Goal: Task Accomplishment & Management: Complete application form

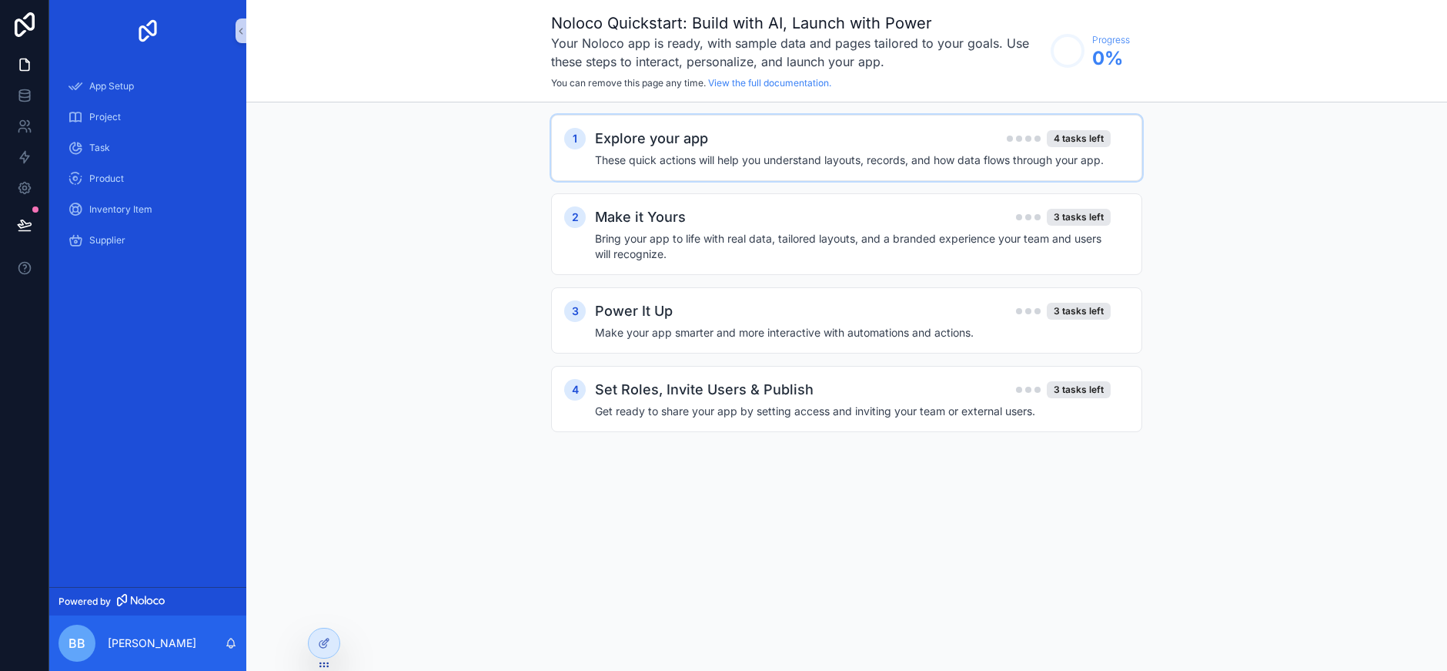
click at [730, 142] on div "Explore your app 4 tasks left" at bounding box center [853, 139] width 516 height 22
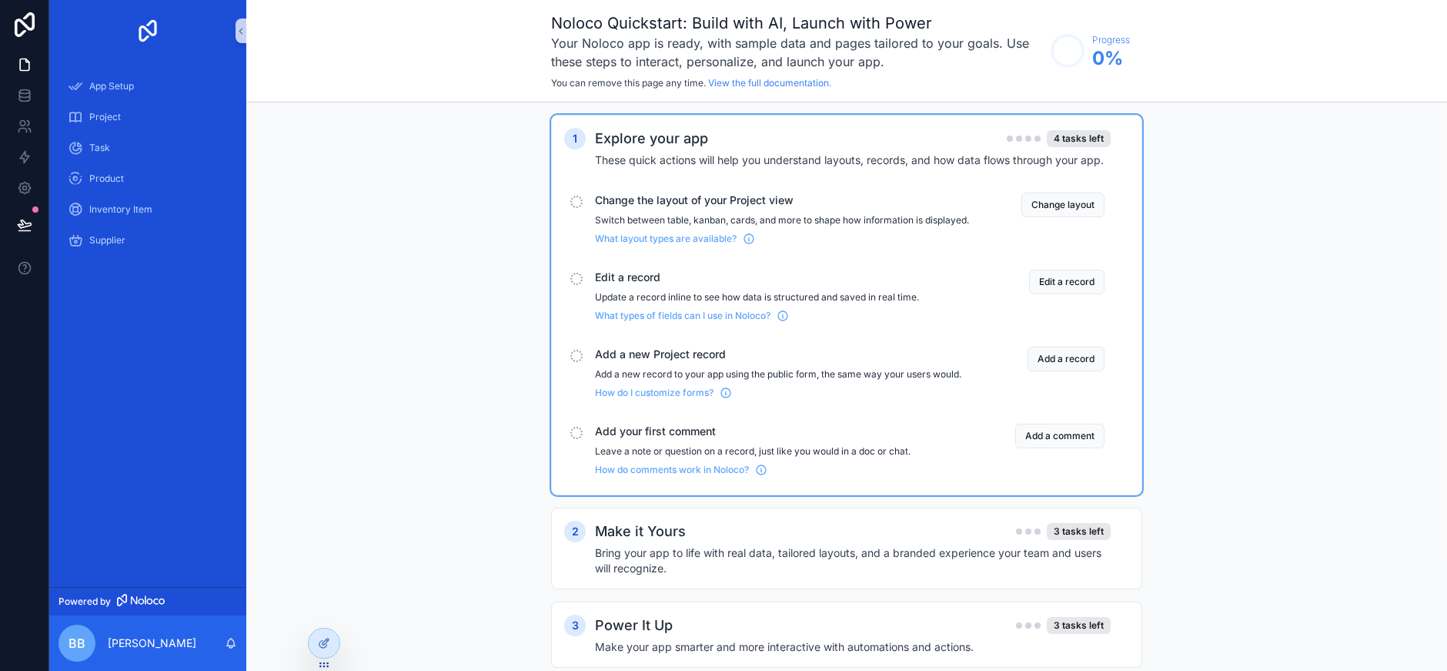
click at [674, 226] on p "Switch between table, kanban, cards, and more to shape how information is displ…" at bounding box center [782, 220] width 374 height 12
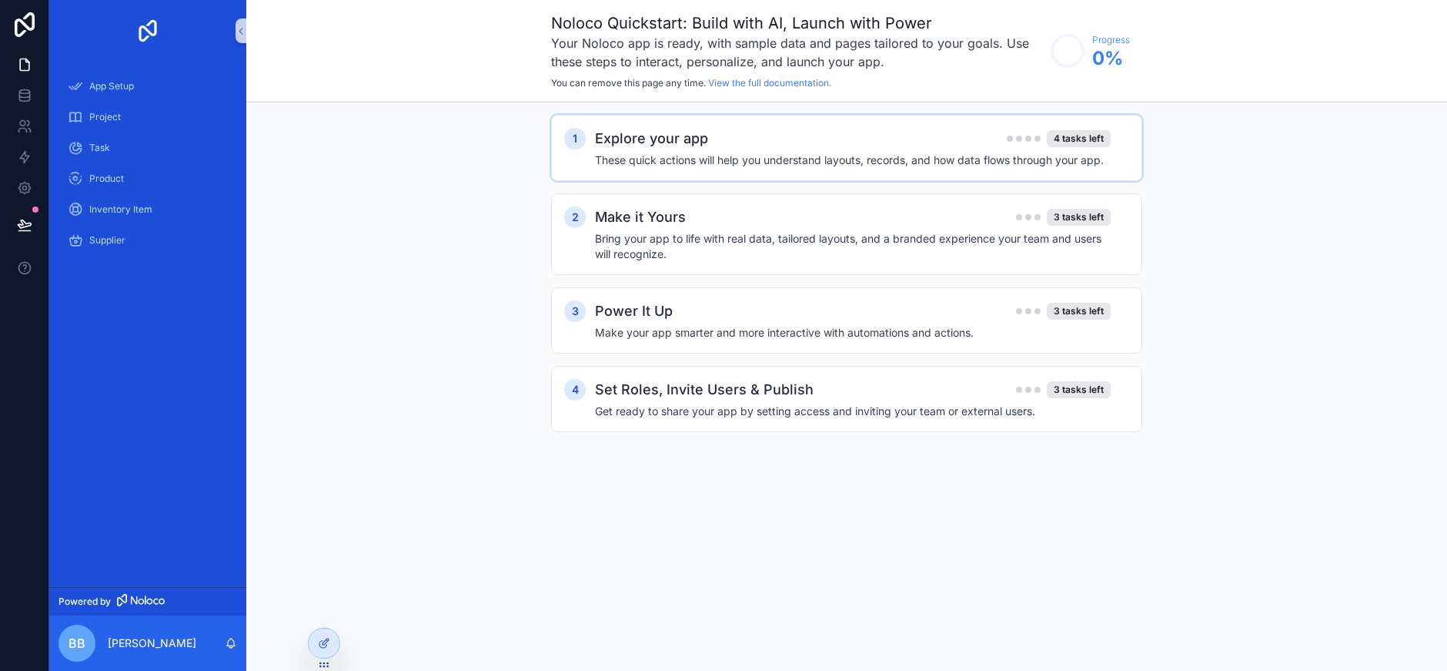
click at [674, 158] on h4 "These quick actions will help you understand layouts, records, and how data flo…" at bounding box center [853, 159] width 516 height 15
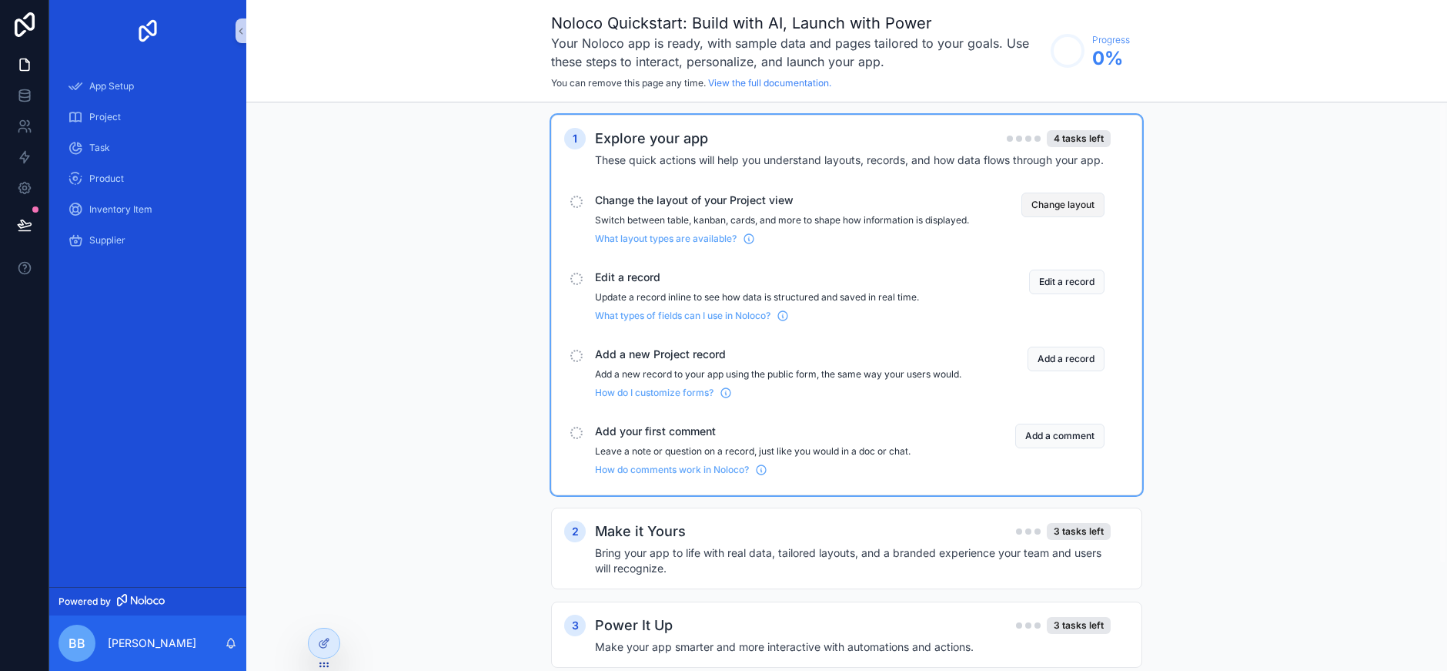
click at [1034, 214] on button "Change layout" at bounding box center [1063, 204] width 83 height 25
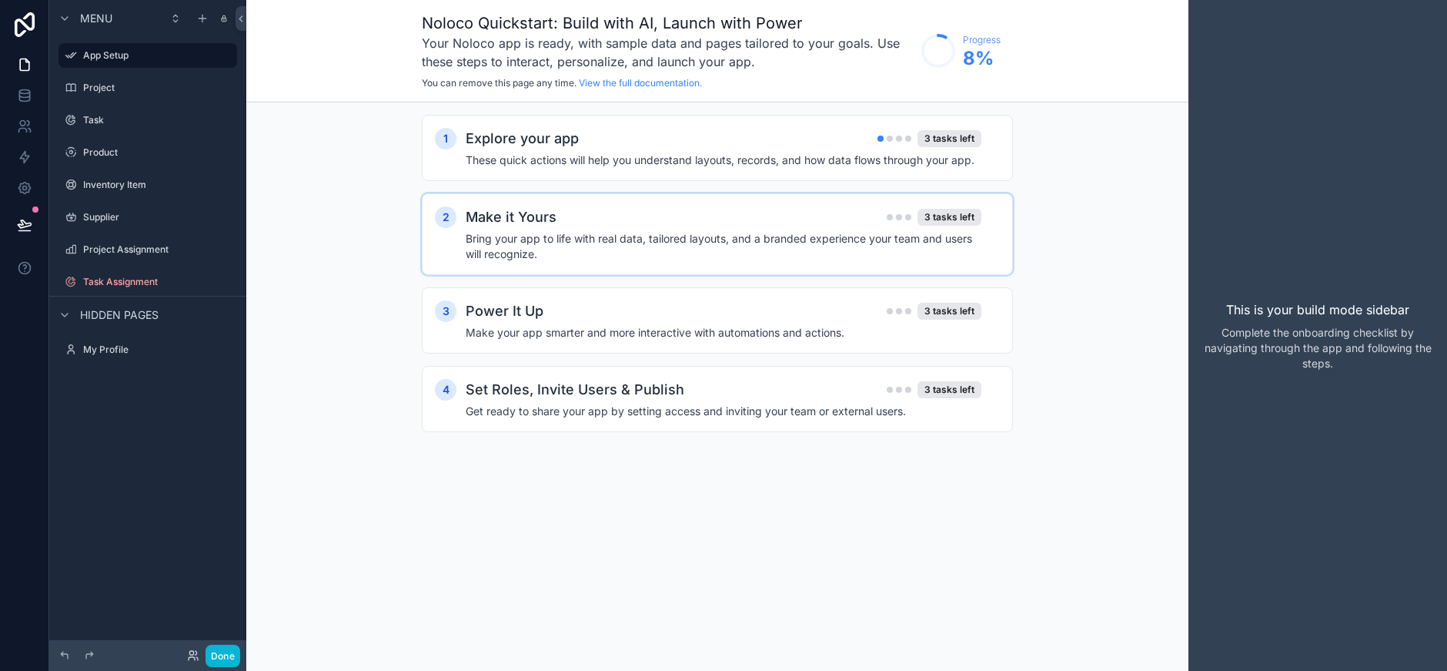
click at [597, 212] on div "Make it Yours 3 tasks left" at bounding box center [724, 217] width 516 height 22
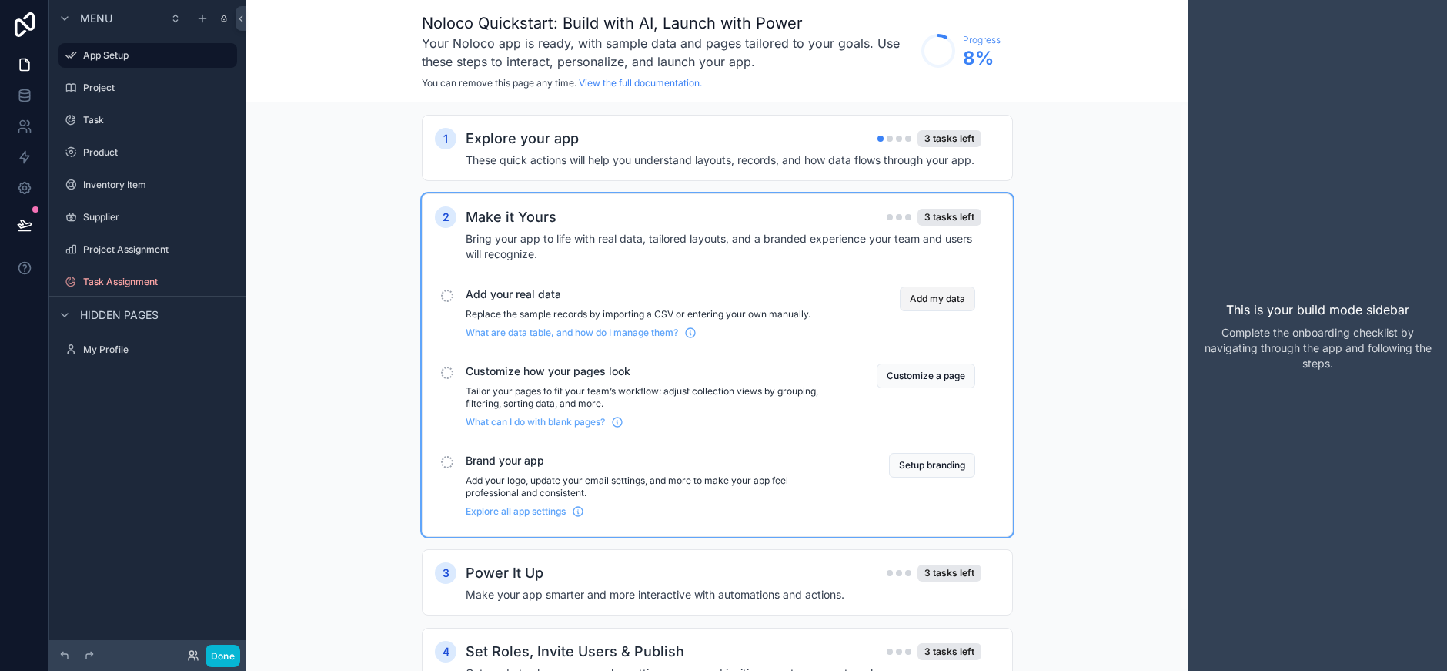
click at [929, 293] on button "Add my data" at bounding box center [937, 298] width 75 height 25
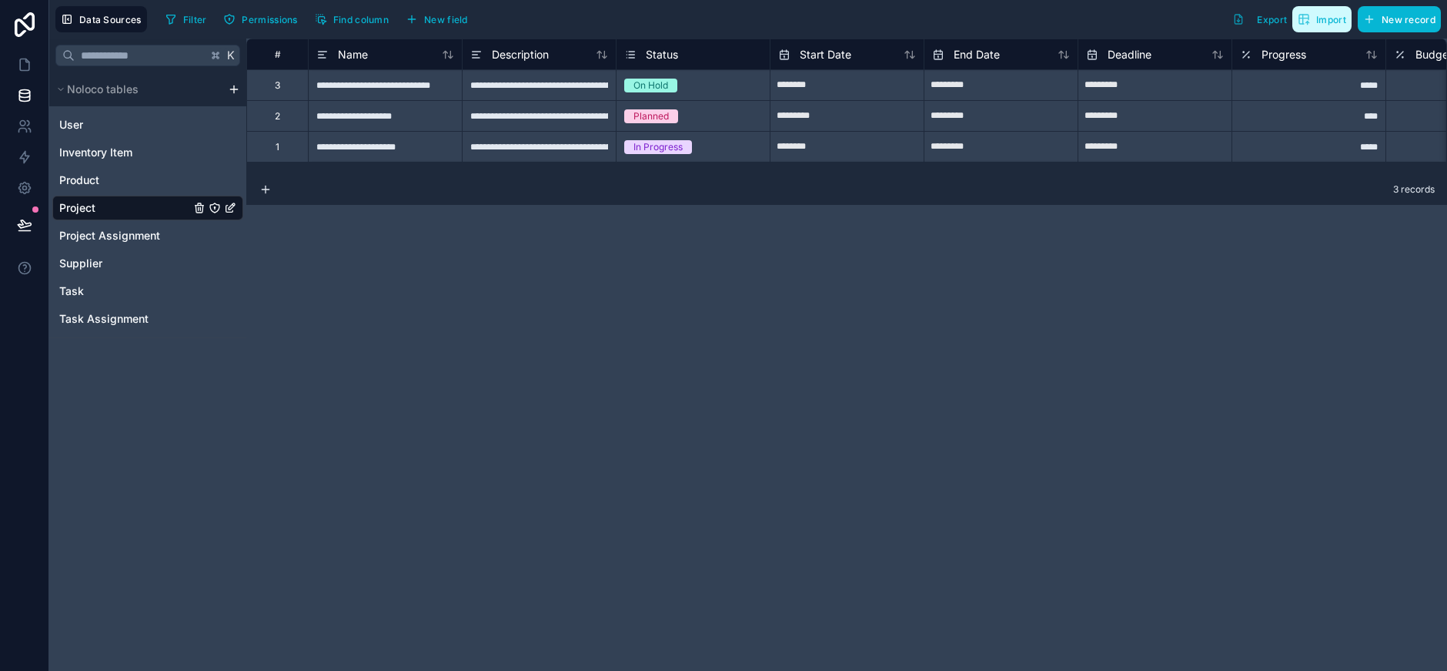
click at [1319, 16] on span "Import" at bounding box center [1332, 20] width 30 height 12
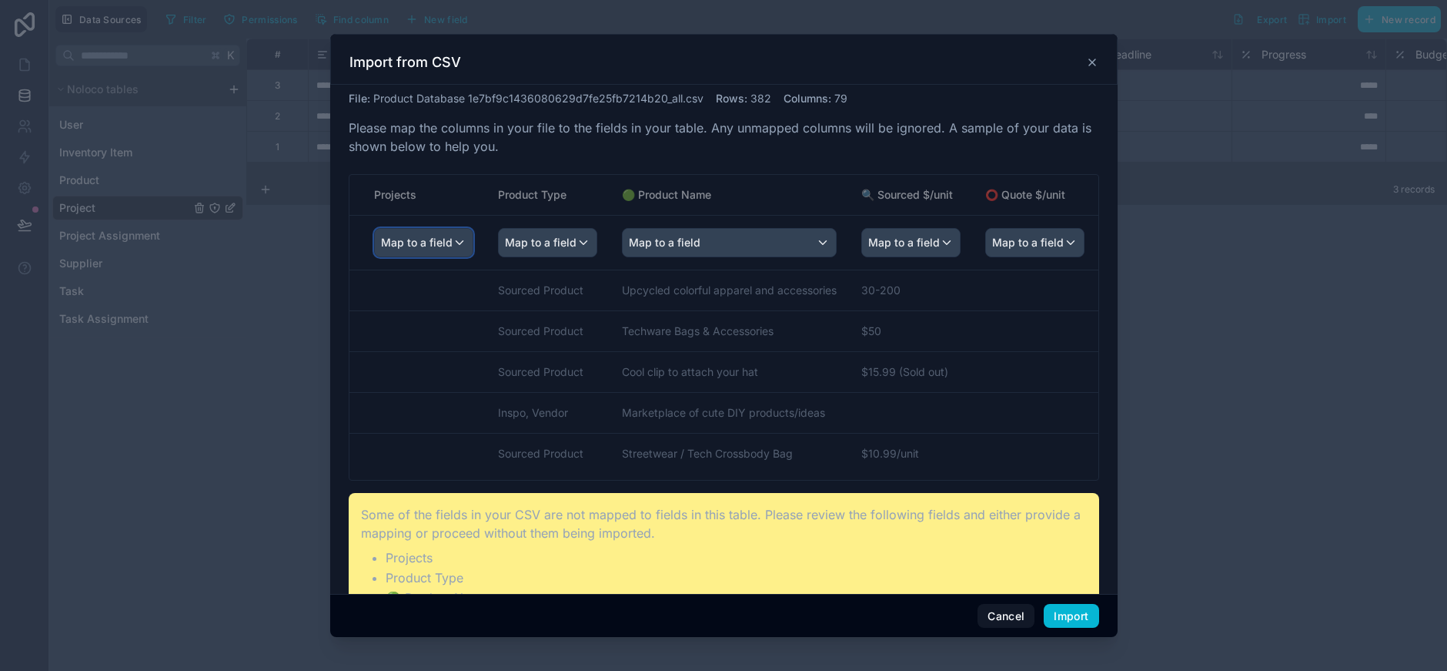
click at [449, 245] on span "Map to a field" at bounding box center [417, 243] width 72 height 28
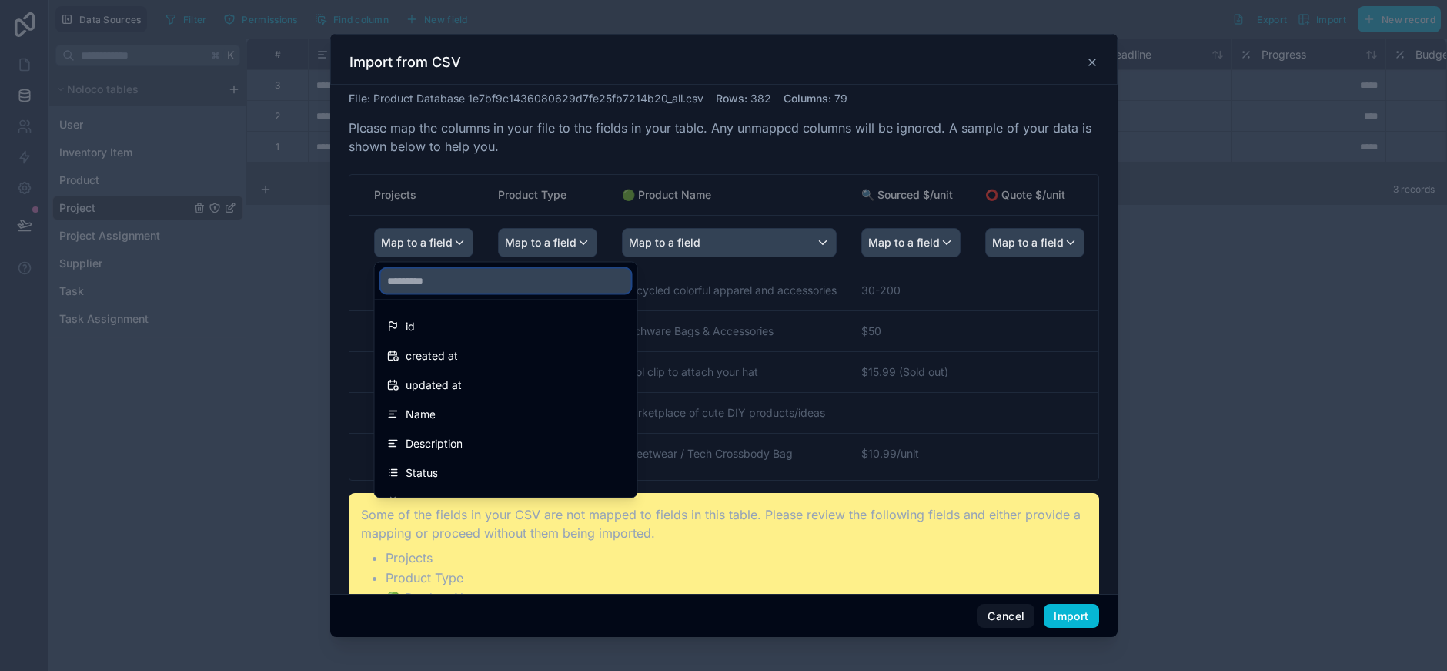
click at [459, 285] on input "text" at bounding box center [506, 281] width 250 height 25
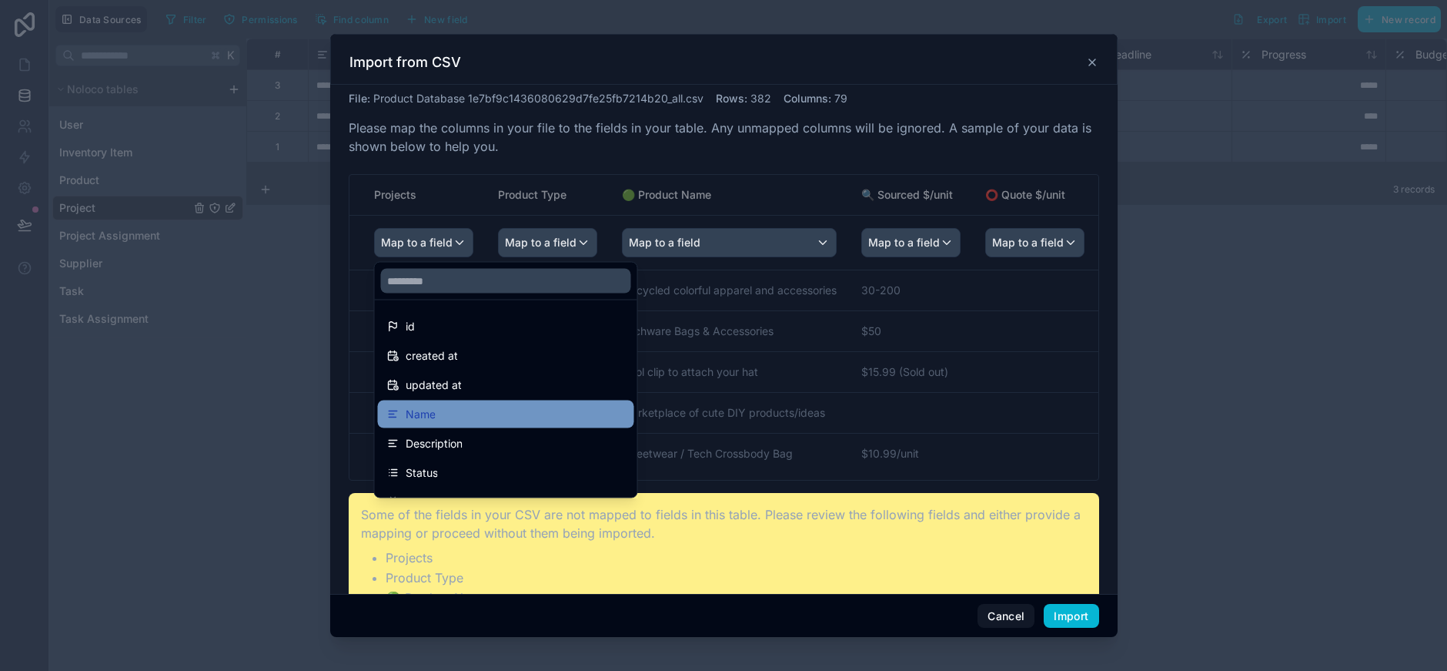
click at [521, 405] on div "Name" at bounding box center [506, 414] width 238 height 18
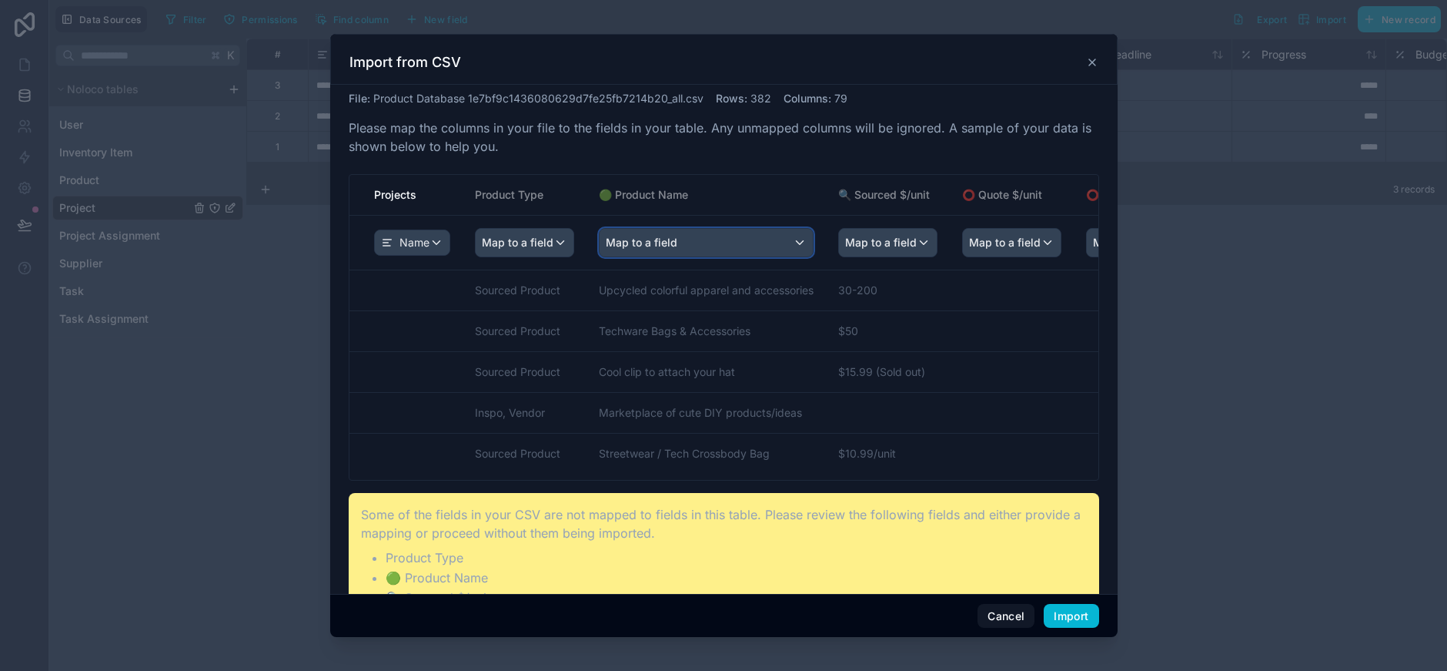
click at [657, 241] on span "Map to a field" at bounding box center [642, 243] width 72 height 28
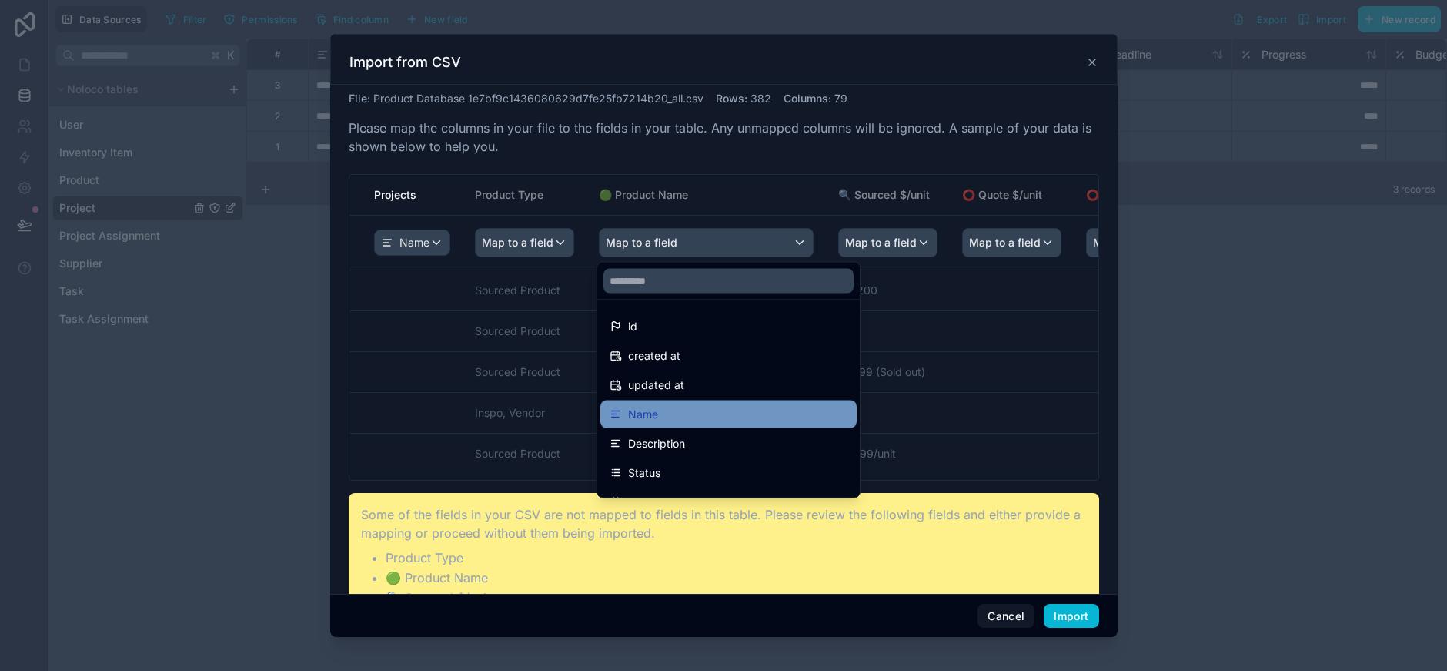
click at [711, 418] on div "Name" at bounding box center [729, 414] width 238 height 18
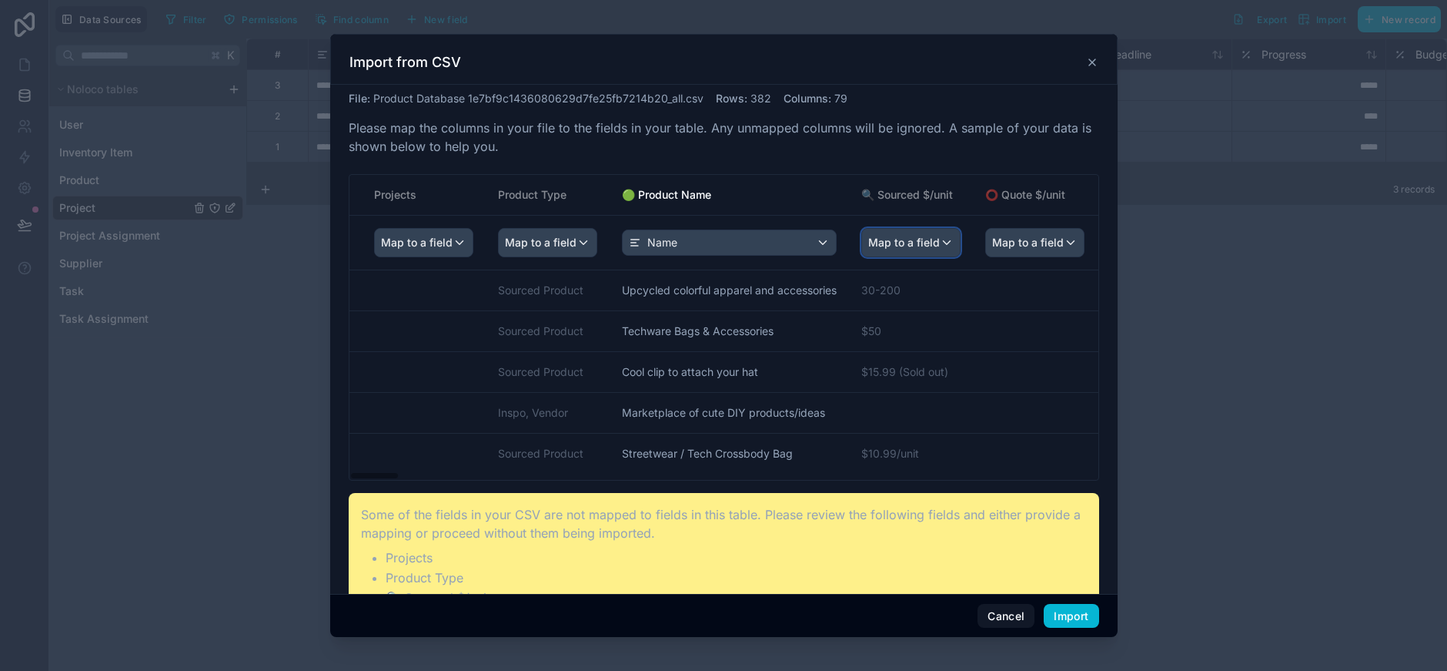
click at [919, 236] on span "Map to a field" at bounding box center [904, 243] width 72 height 28
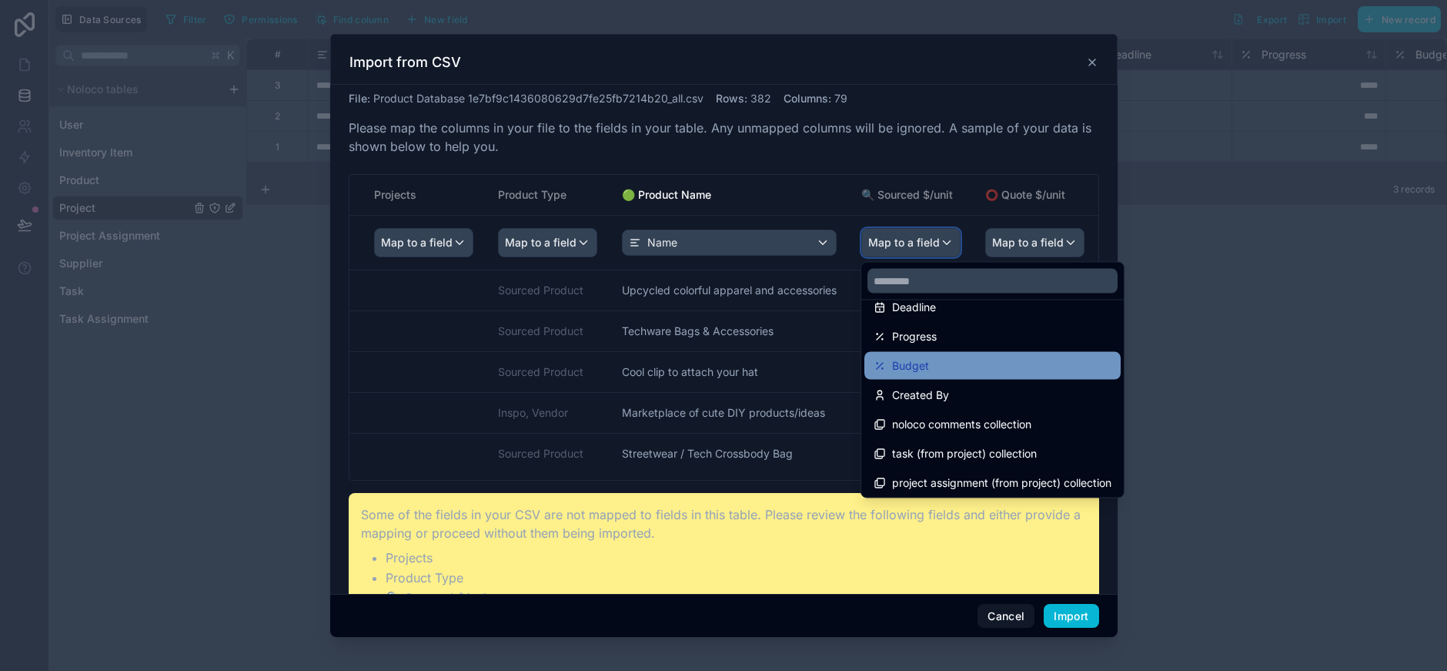
scroll to position [256, 0]
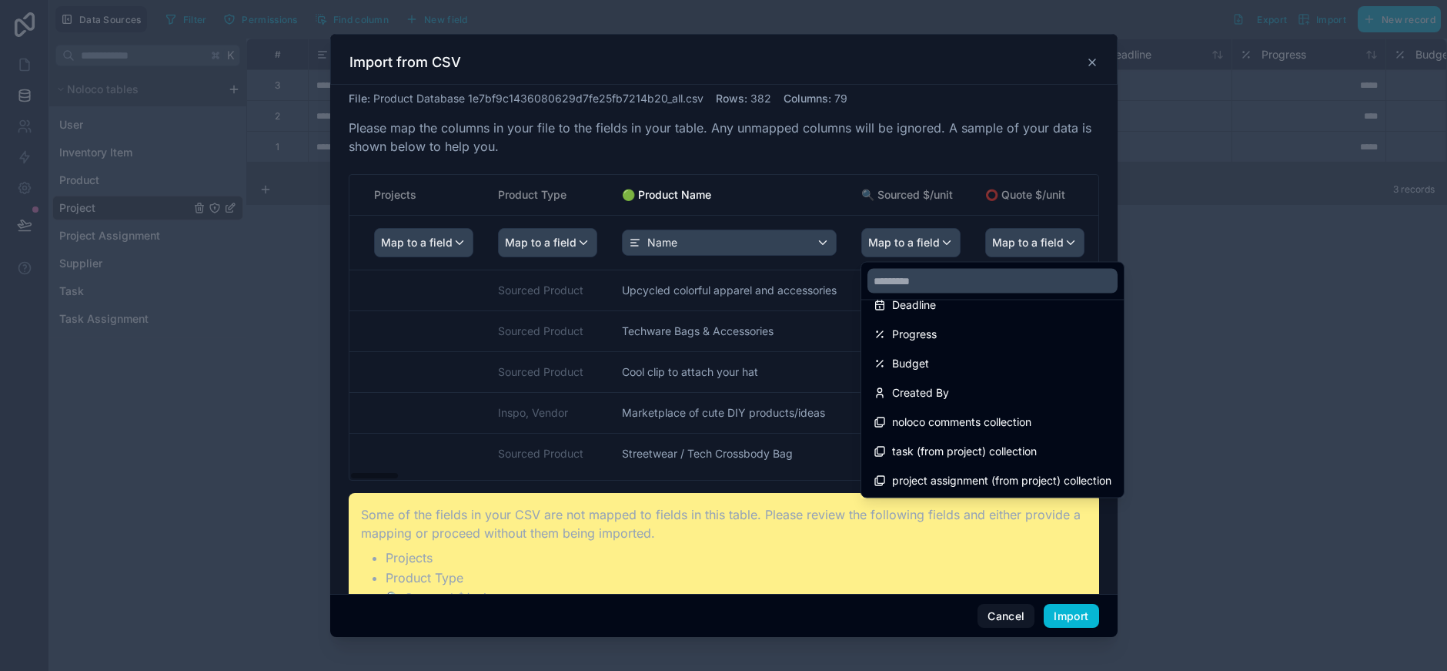
click at [802, 192] on div "scrollable content" at bounding box center [724, 336] width 788 height 604
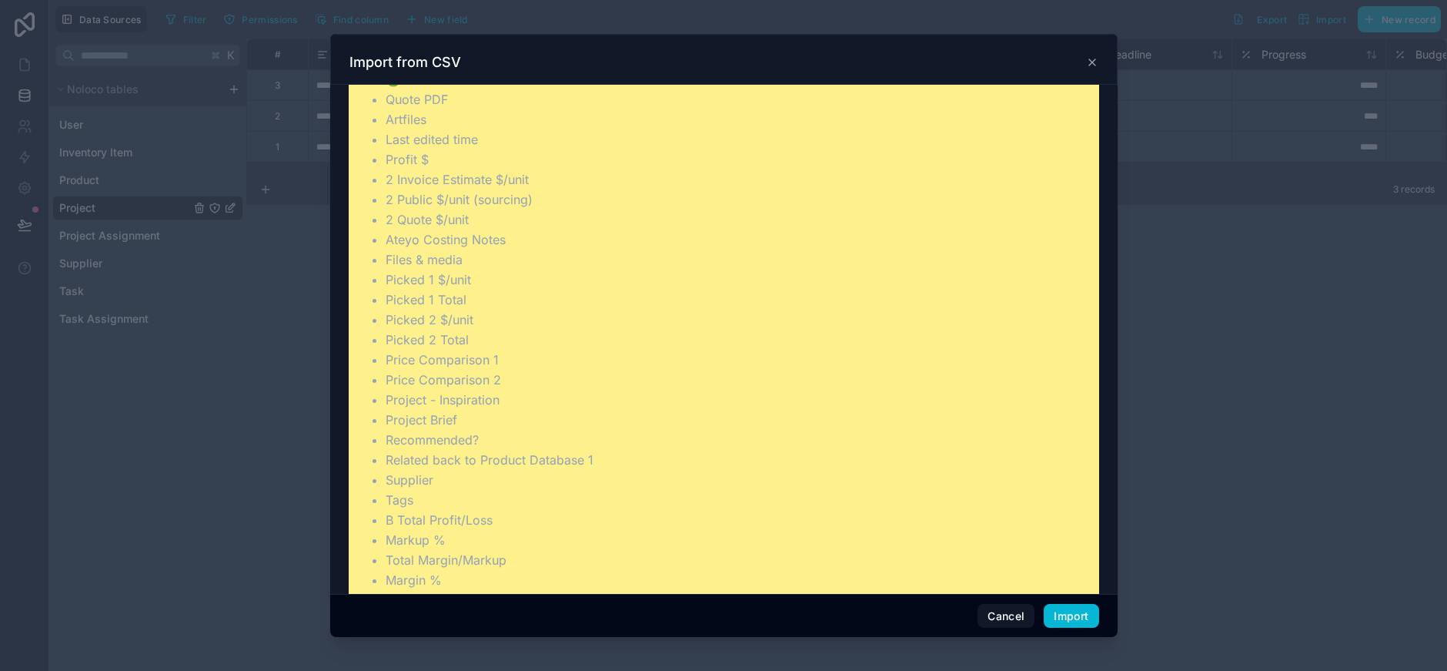
scroll to position [1518, 0]
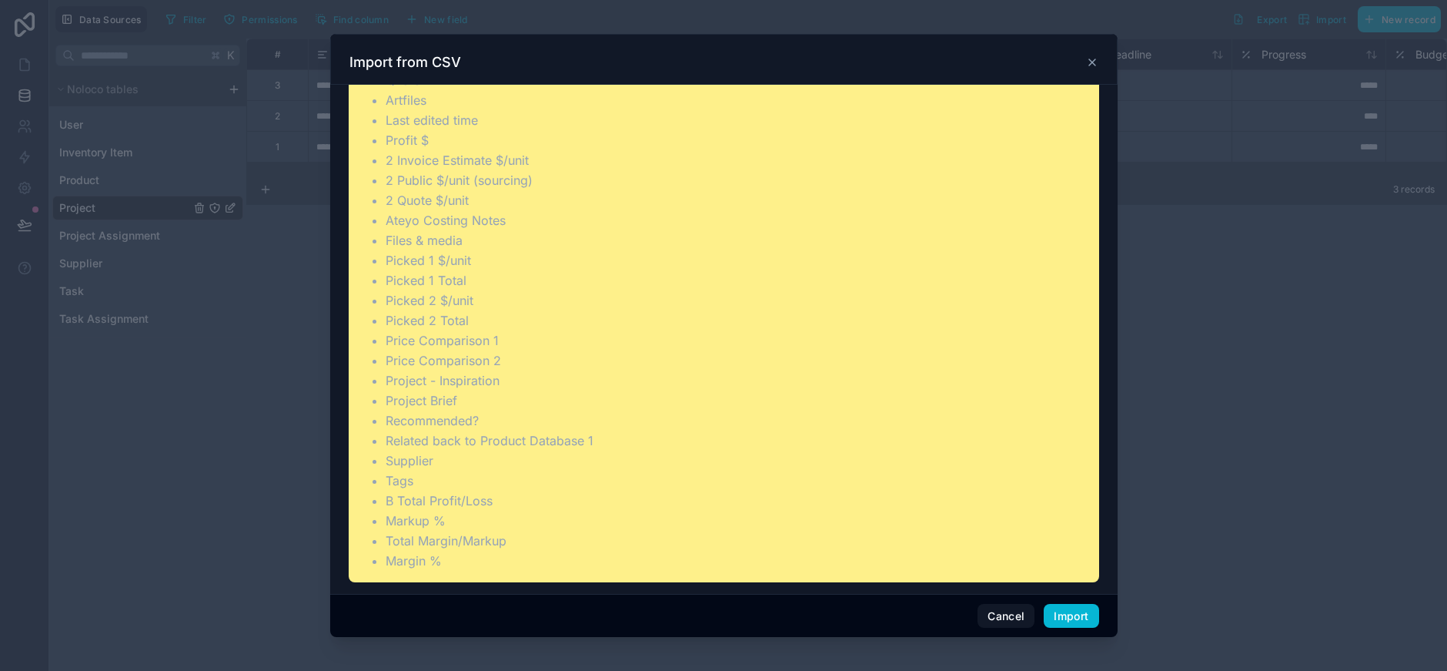
click at [984, 613] on button "Cancel" at bounding box center [1006, 616] width 57 height 25
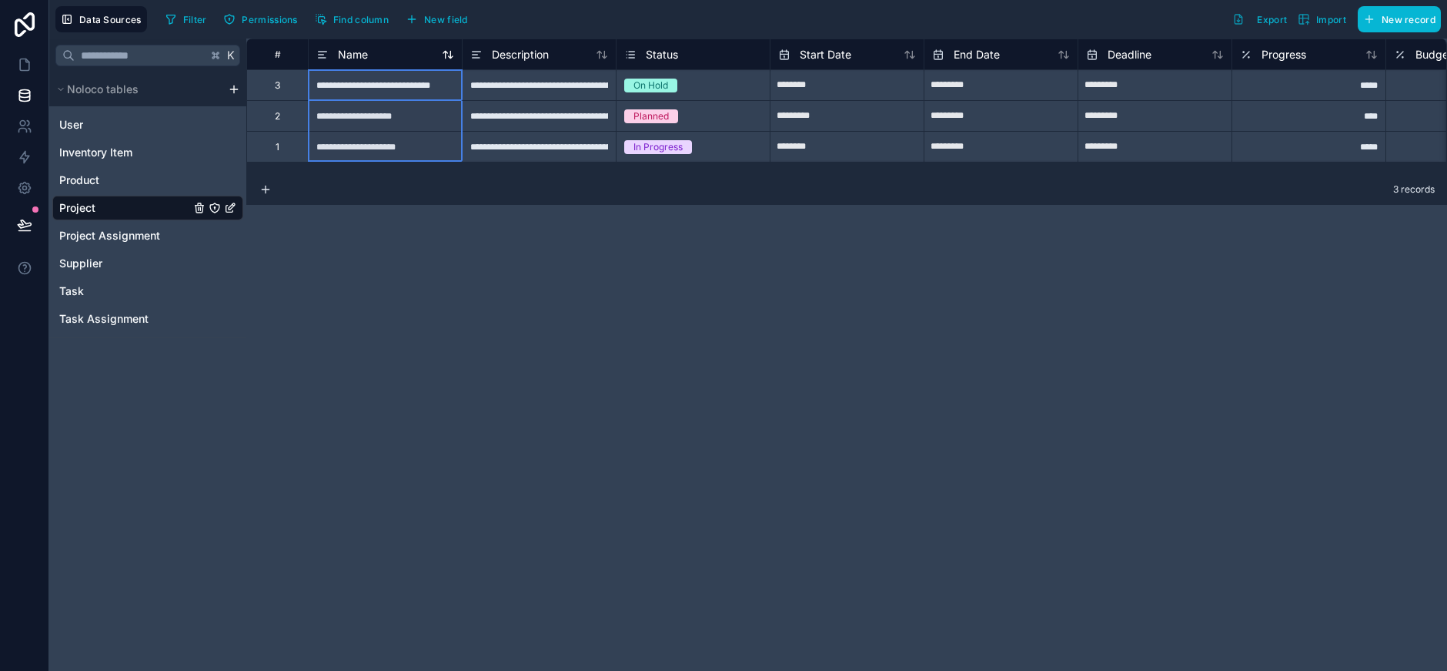
click at [360, 52] on span "Name" at bounding box center [353, 54] width 30 height 15
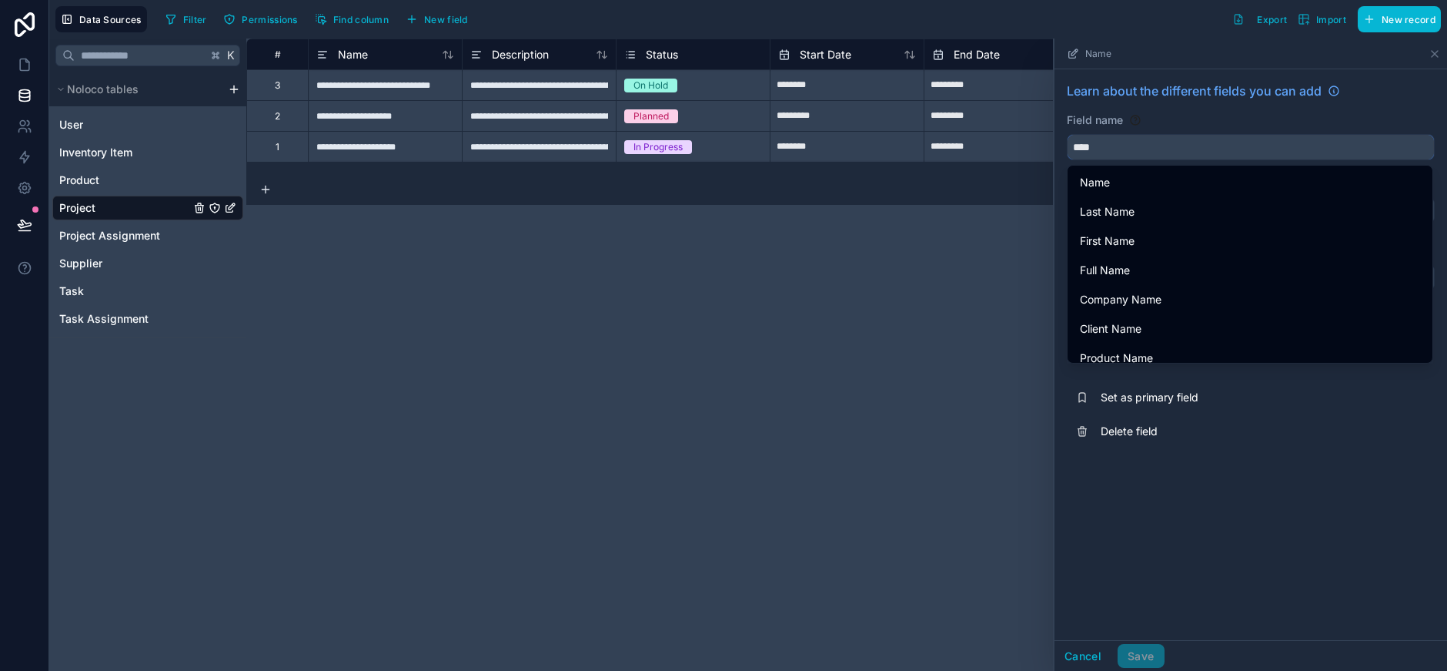
drag, startPoint x: 1121, startPoint y: 153, endPoint x: 1044, endPoint y: 139, distance: 78.2
click at [1038, 148] on div "**********" at bounding box center [846, 354] width 1201 height 632
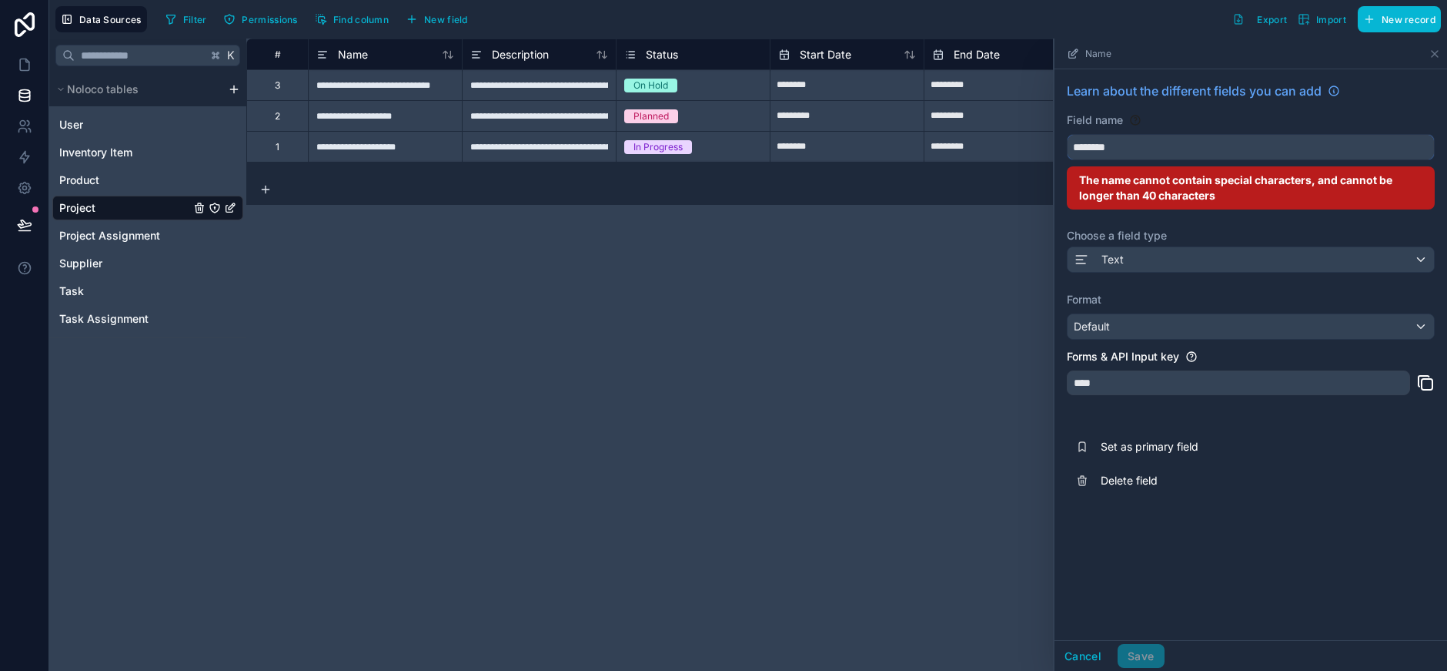
click at [1067, 134] on button "*******" at bounding box center [1251, 147] width 368 height 26
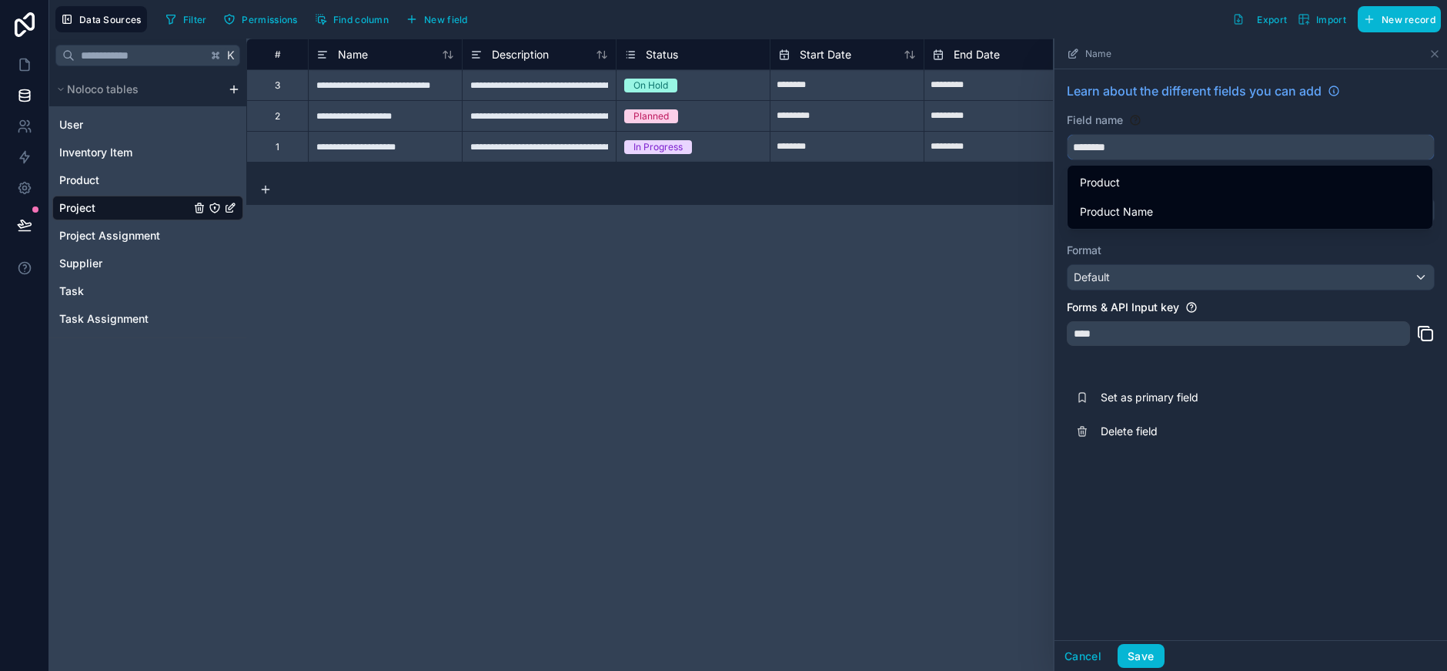
click at [1067, 134] on button "*******" at bounding box center [1251, 147] width 368 height 26
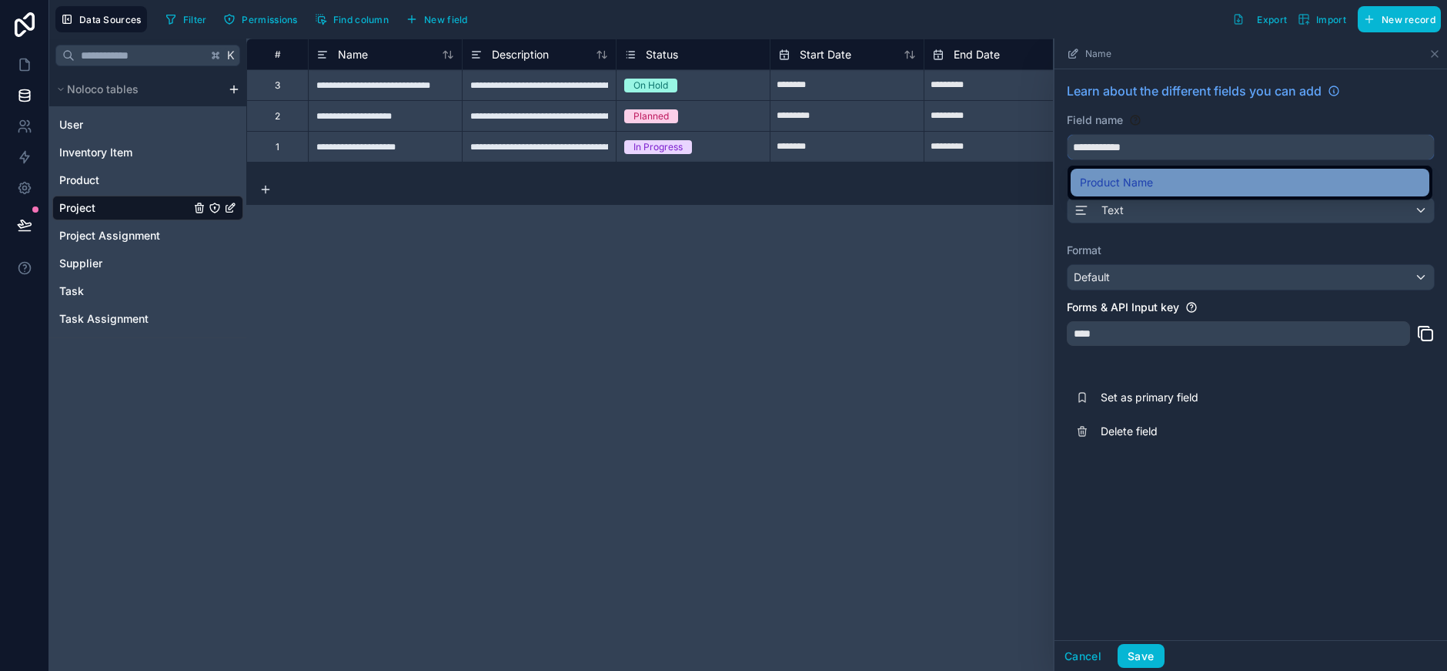
type input "**********"
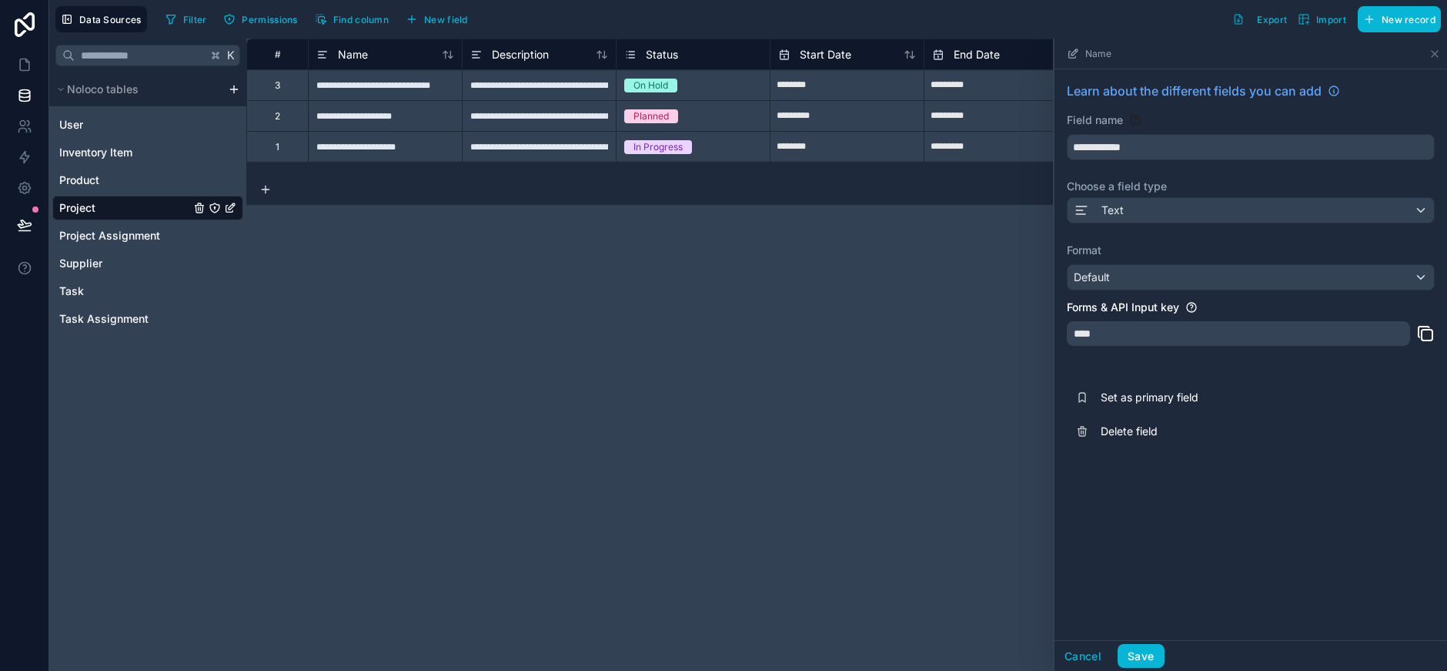
click at [607, 343] on div "**********" at bounding box center [846, 354] width 1201 height 632
click at [837, 249] on div "**********" at bounding box center [846, 354] width 1201 height 632
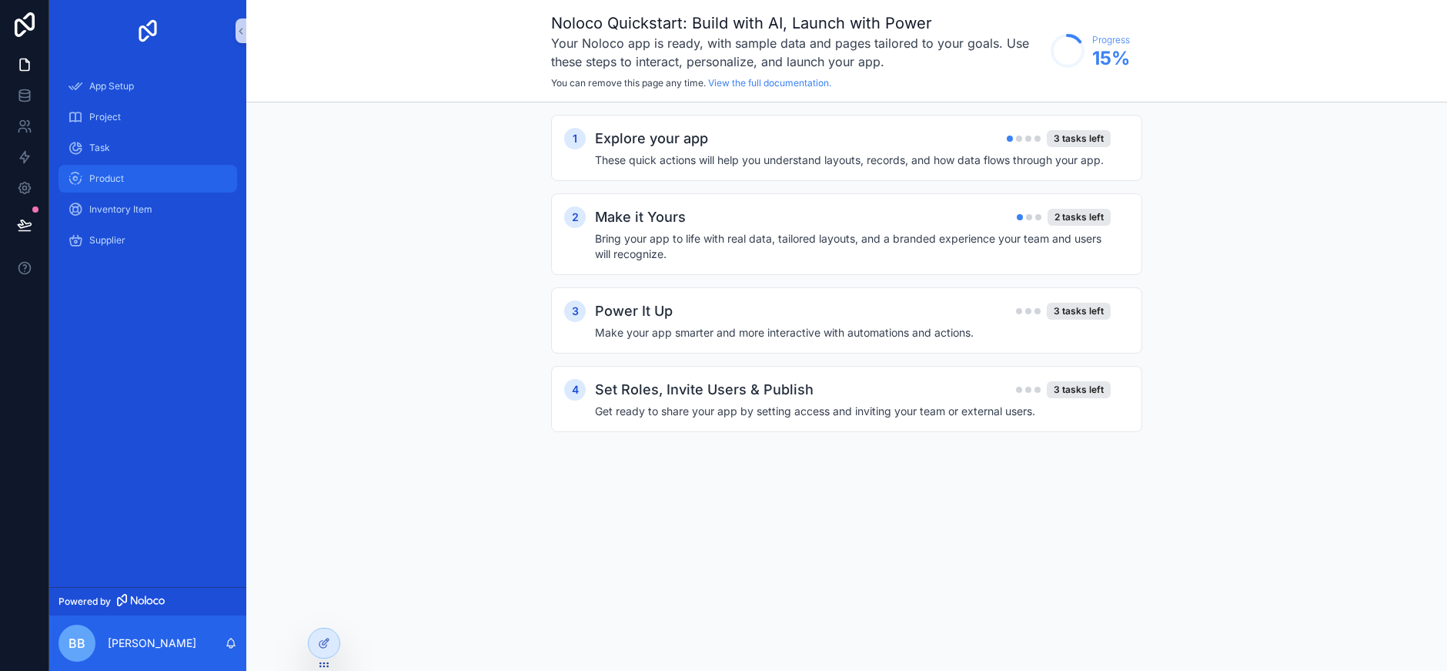
click at [130, 189] on div "Product" at bounding box center [148, 178] width 160 height 25
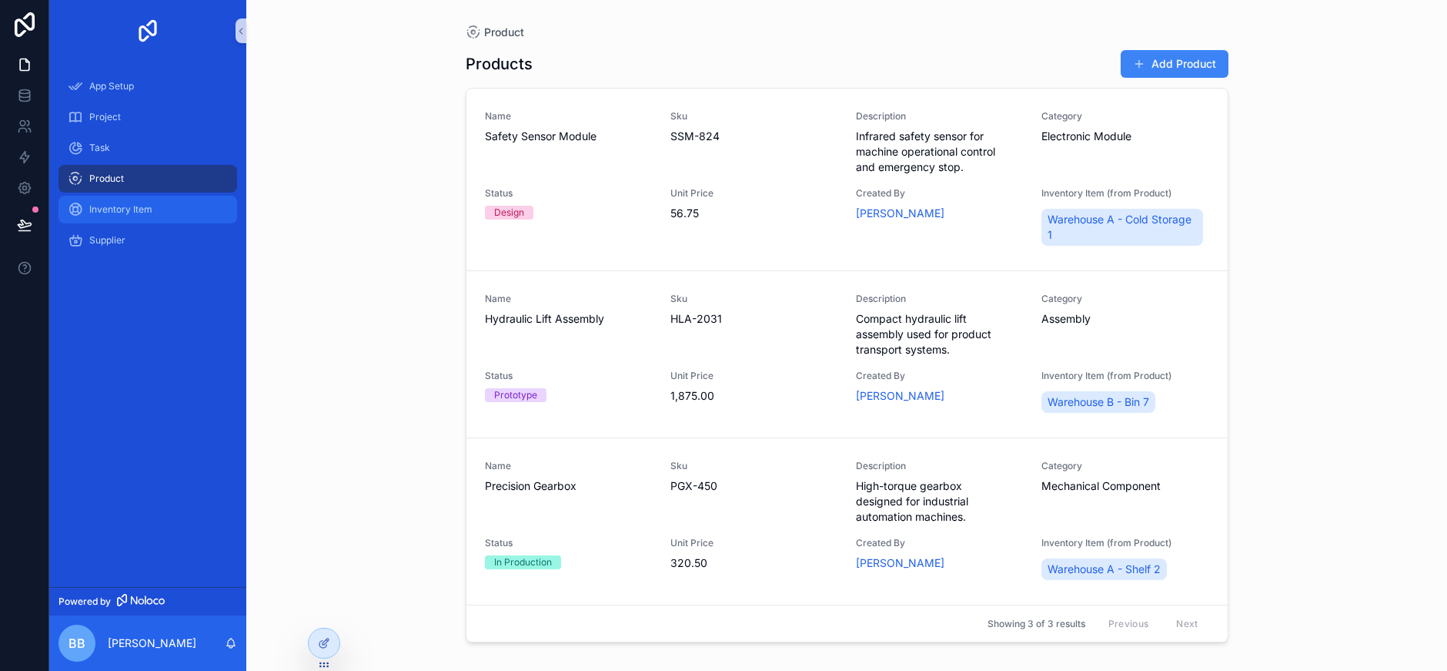
click at [142, 217] on div "Inventory Item" at bounding box center [148, 209] width 160 height 25
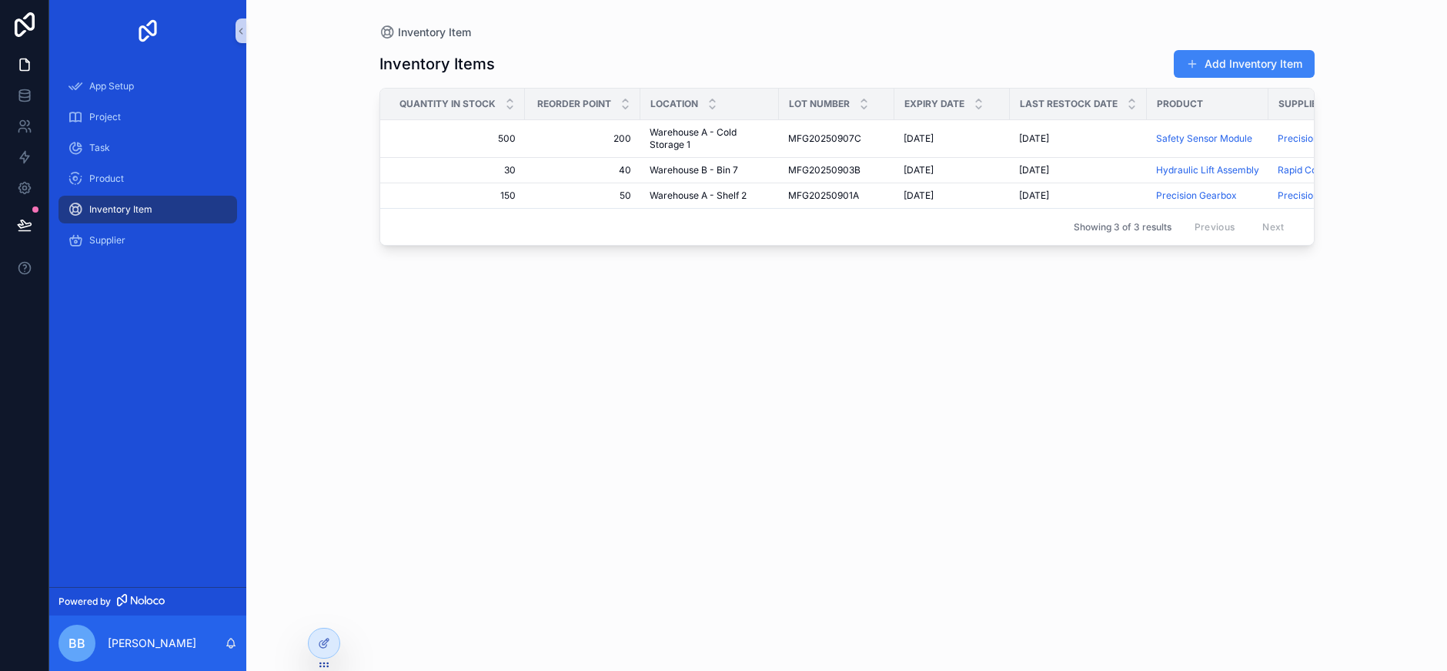
click at [103, 209] on span "Inventory Item" at bounding box center [120, 209] width 63 height 12
click at [126, 81] on span "App Setup" at bounding box center [111, 86] width 45 height 12
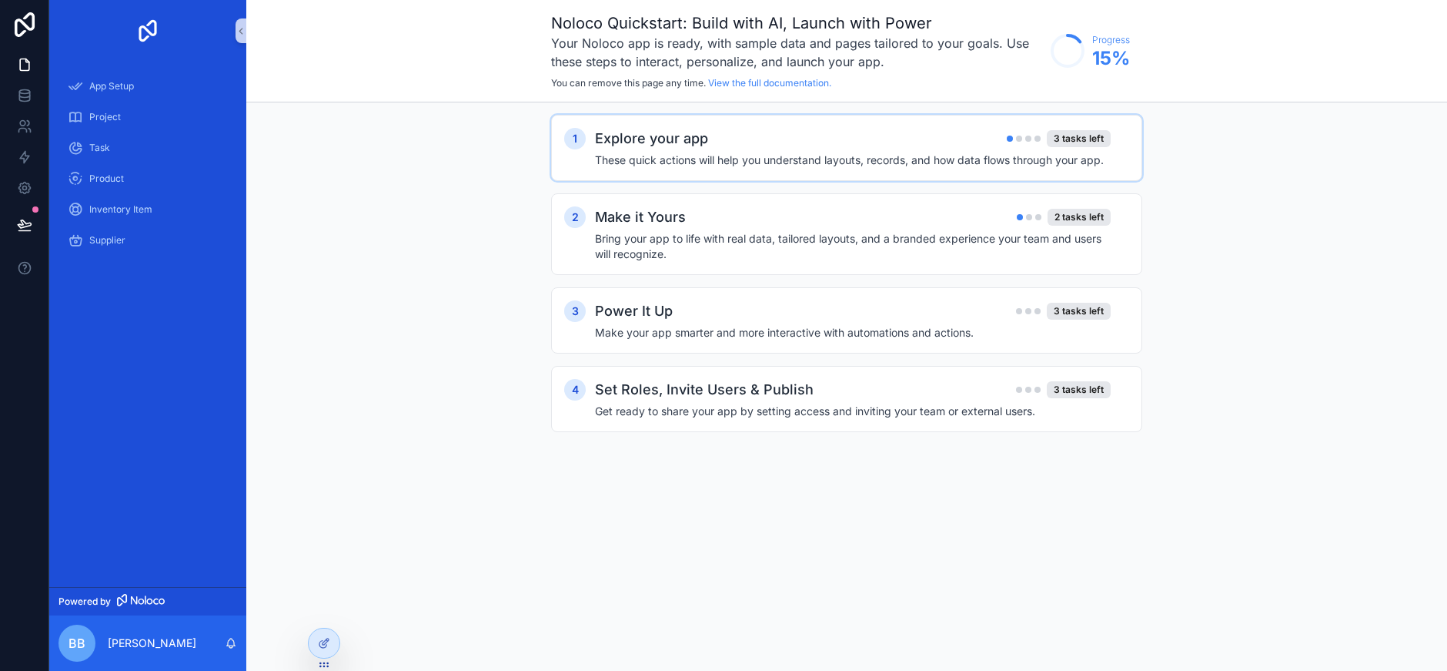
click at [1036, 166] on h4 "These quick actions will help you understand layouts, records, and how data flo…" at bounding box center [853, 159] width 516 height 15
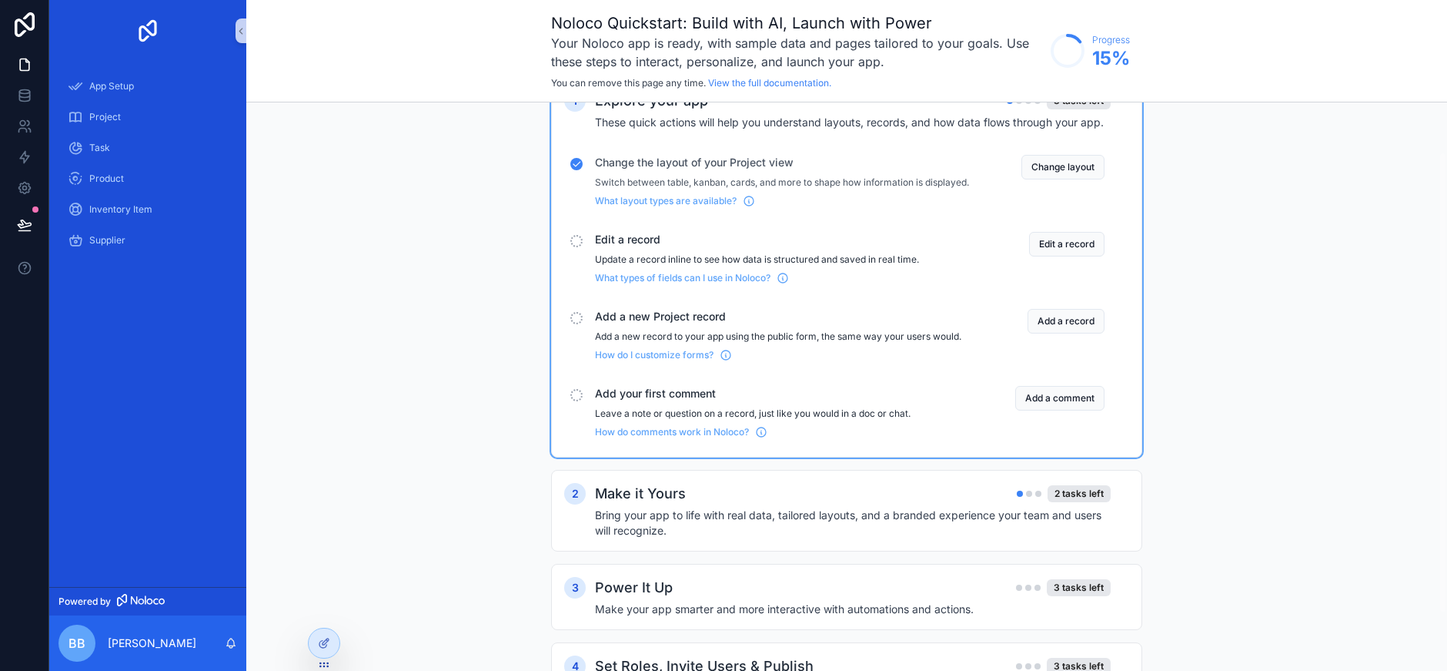
scroll to position [119, 0]
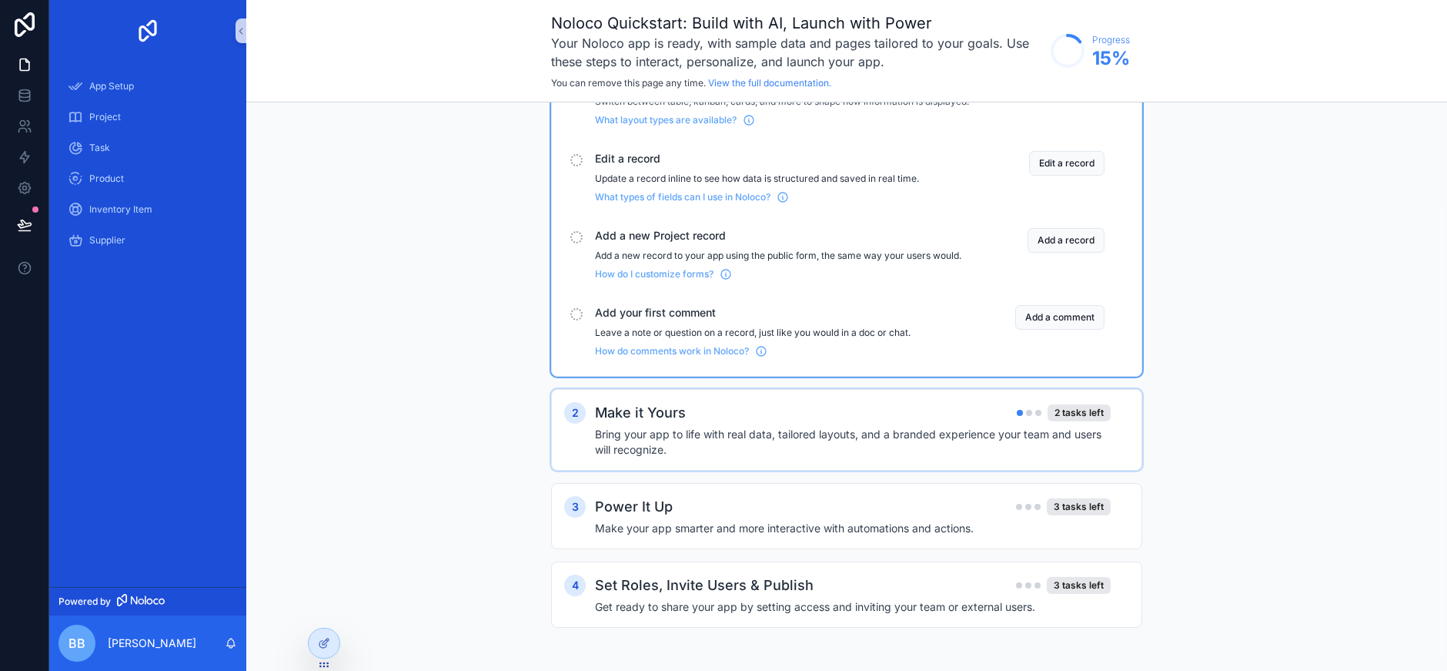
click at [853, 443] on h4 "Bring your app to life with real data, tailored layouts, and a branded experien…" at bounding box center [853, 442] width 516 height 31
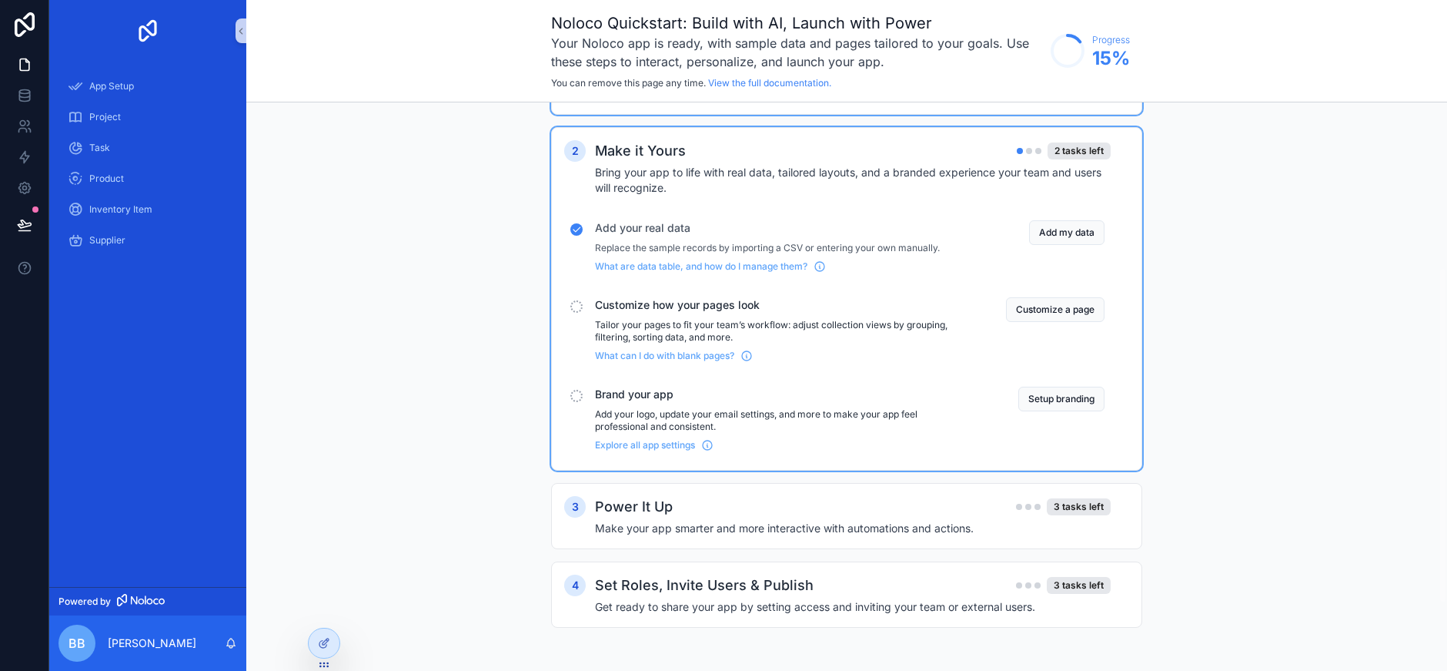
scroll to position [393, 0]
click at [1058, 306] on button "Customize a page" at bounding box center [1055, 309] width 99 height 25
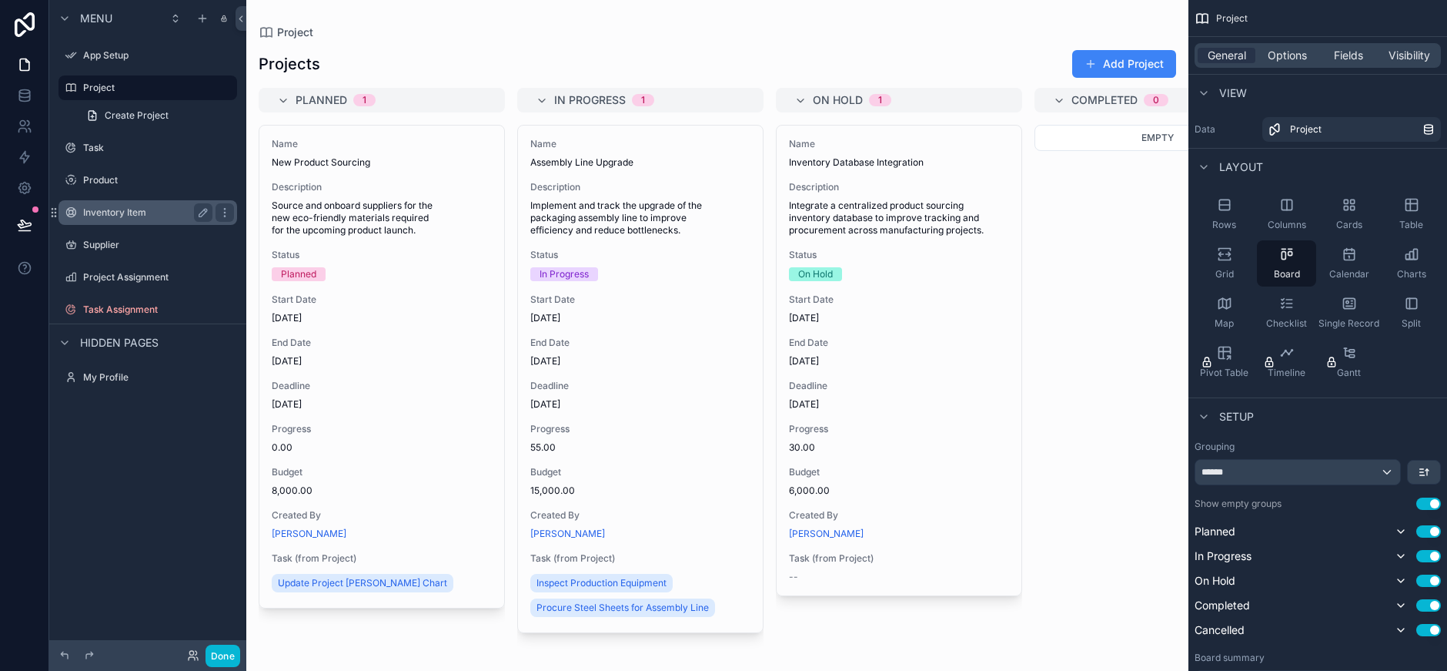
click at [129, 218] on label "Inventory Item" at bounding box center [144, 212] width 123 height 12
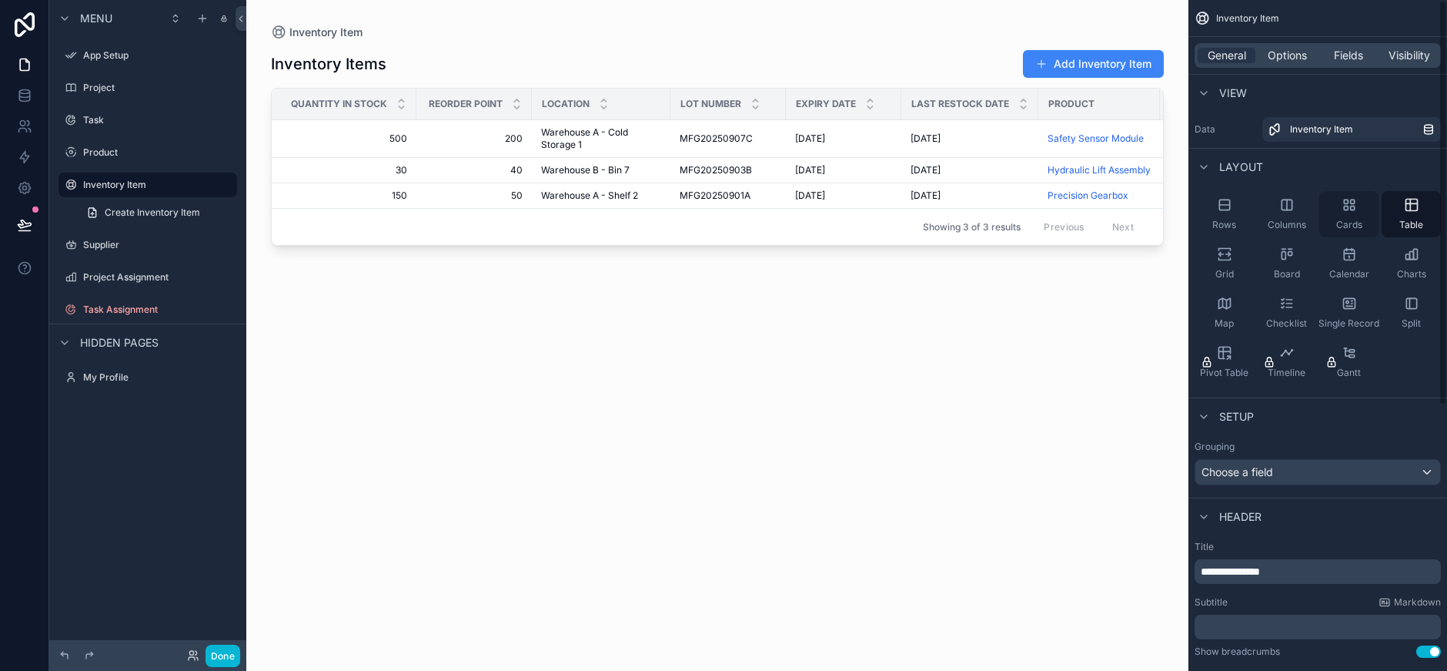
click at [1333, 206] on div "Cards" at bounding box center [1349, 214] width 59 height 46
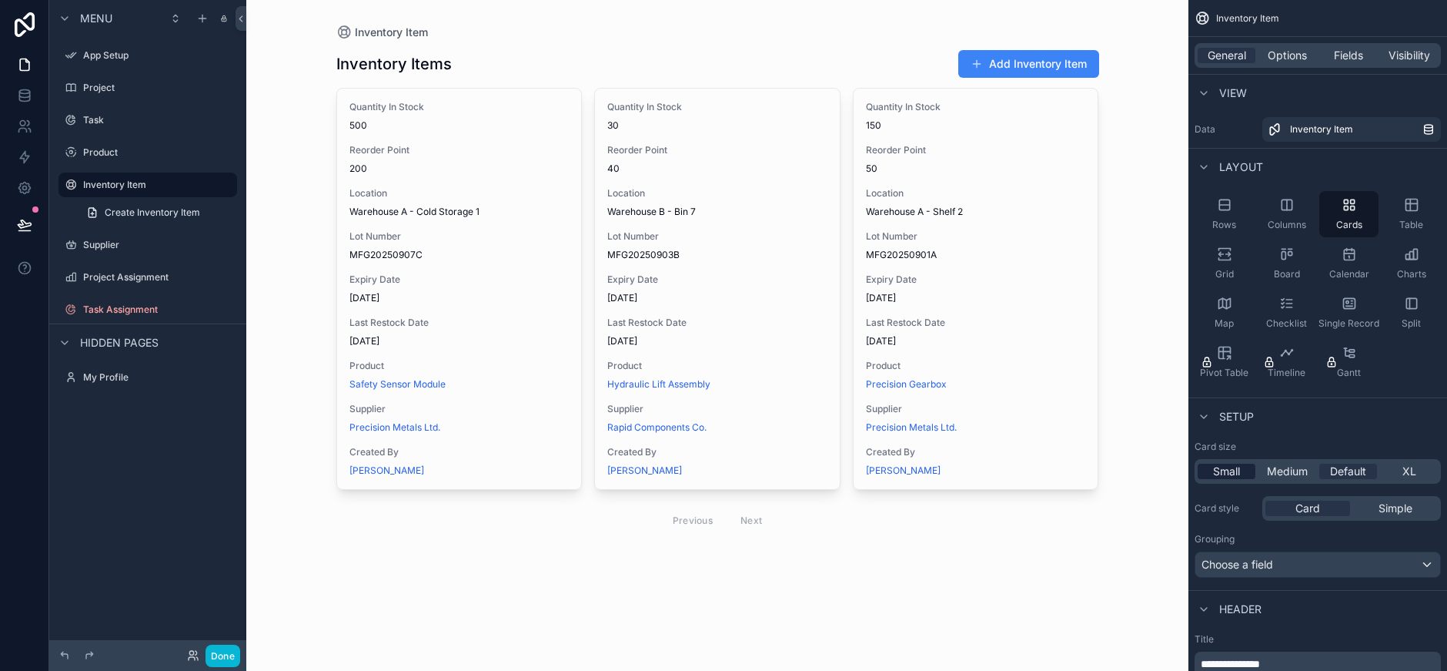
click at [1229, 473] on span "Small" at bounding box center [1226, 470] width 27 height 15
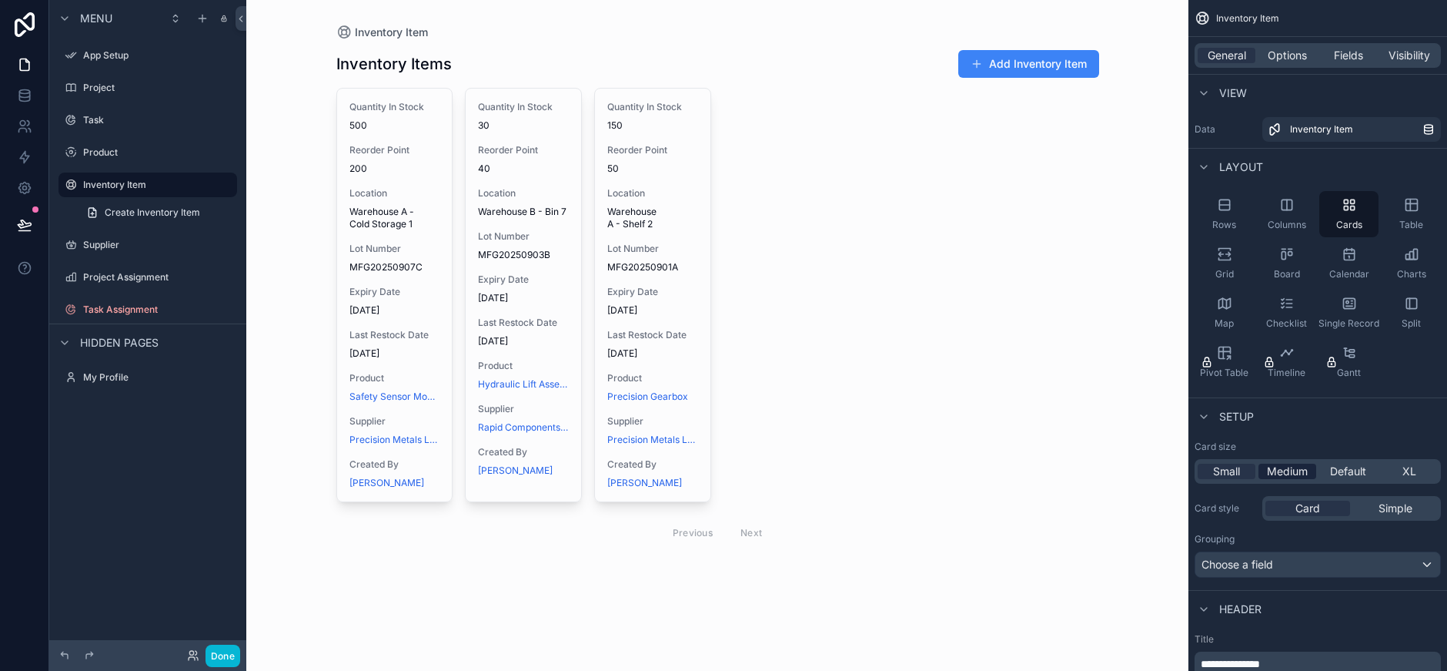
click at [1284, 474] on span "Medium" at bounding box center [1287, 470] width 41 height 15
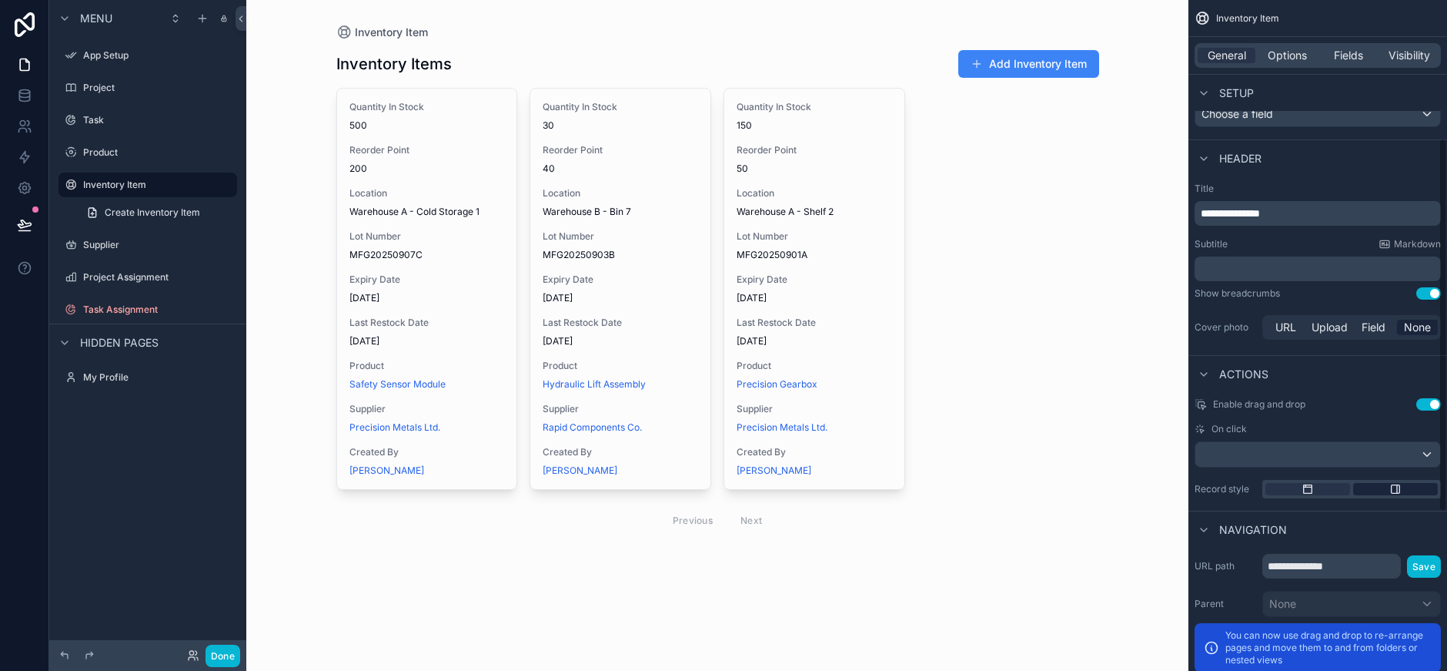
scroll to position [457, 0]
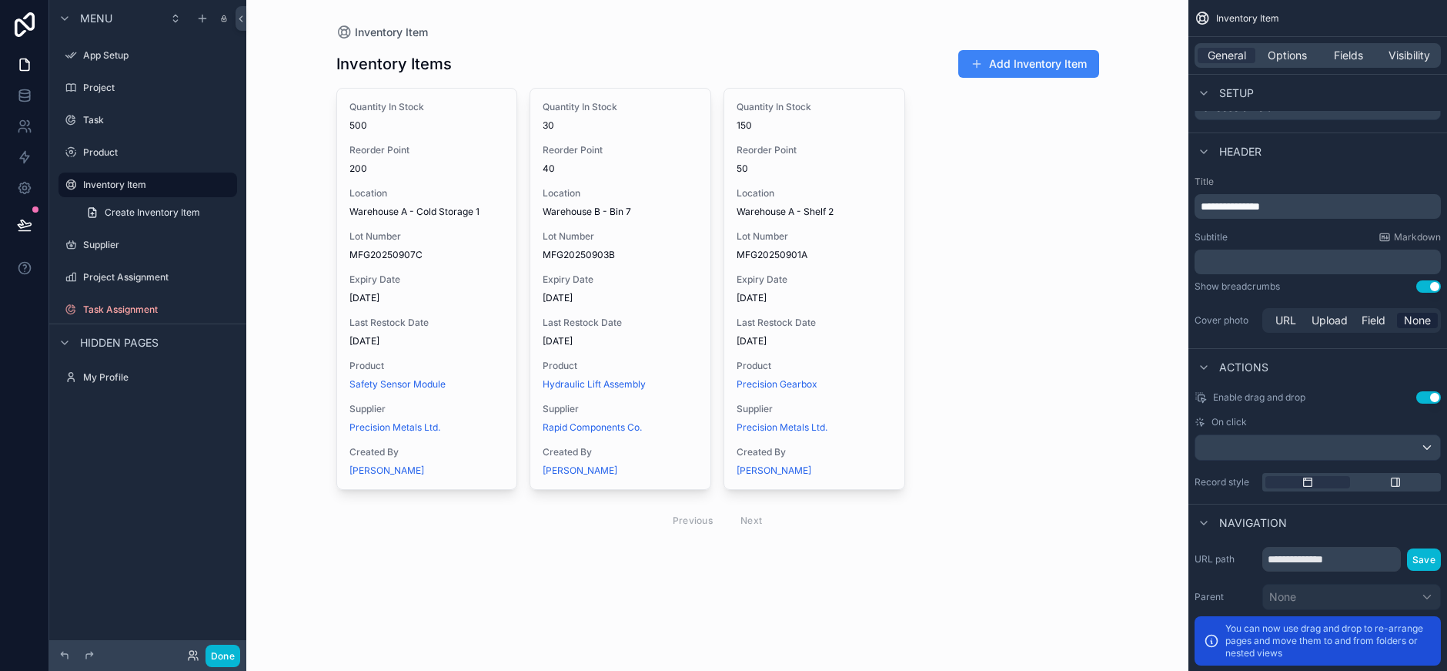
click at [1424, 290] on button "Use setting" at bounding box center [1429, 286] width 25 height 12
click at [1377, 315] on span "Field" at bounding box center [1374, 320] width 24 height 15
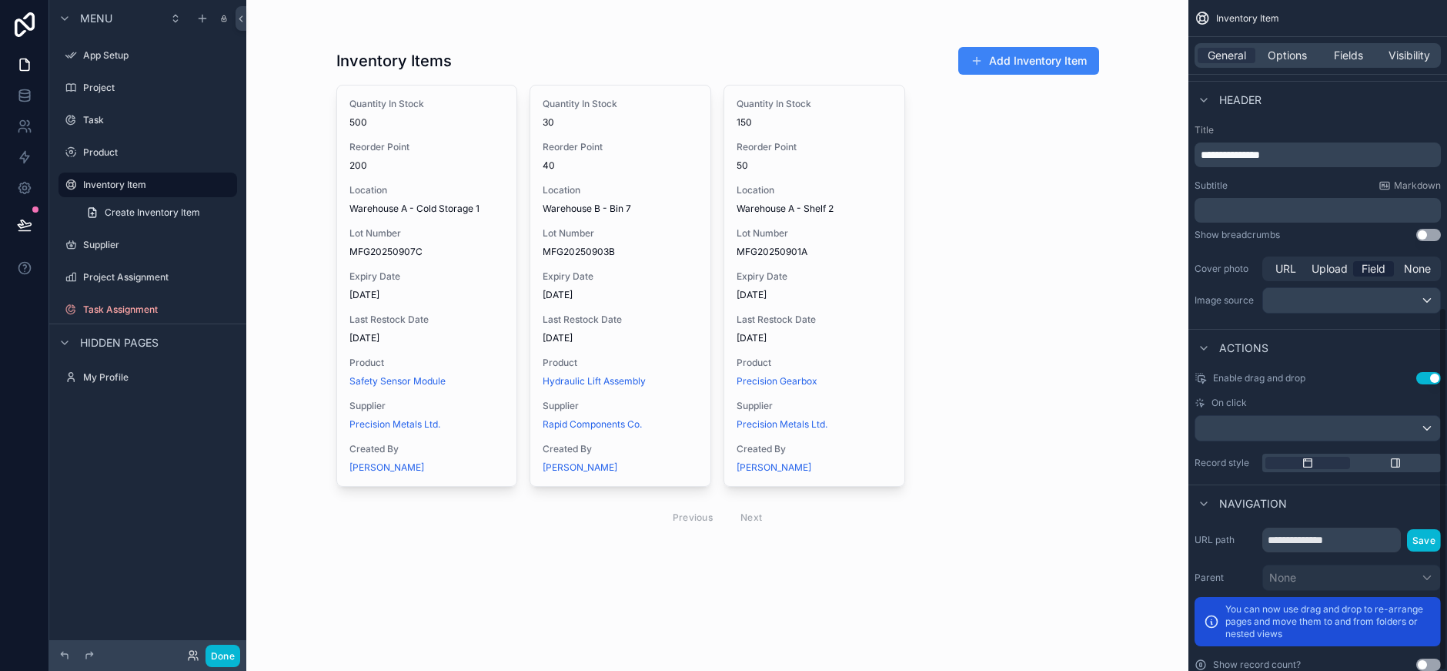
scroll to position [564, 0]
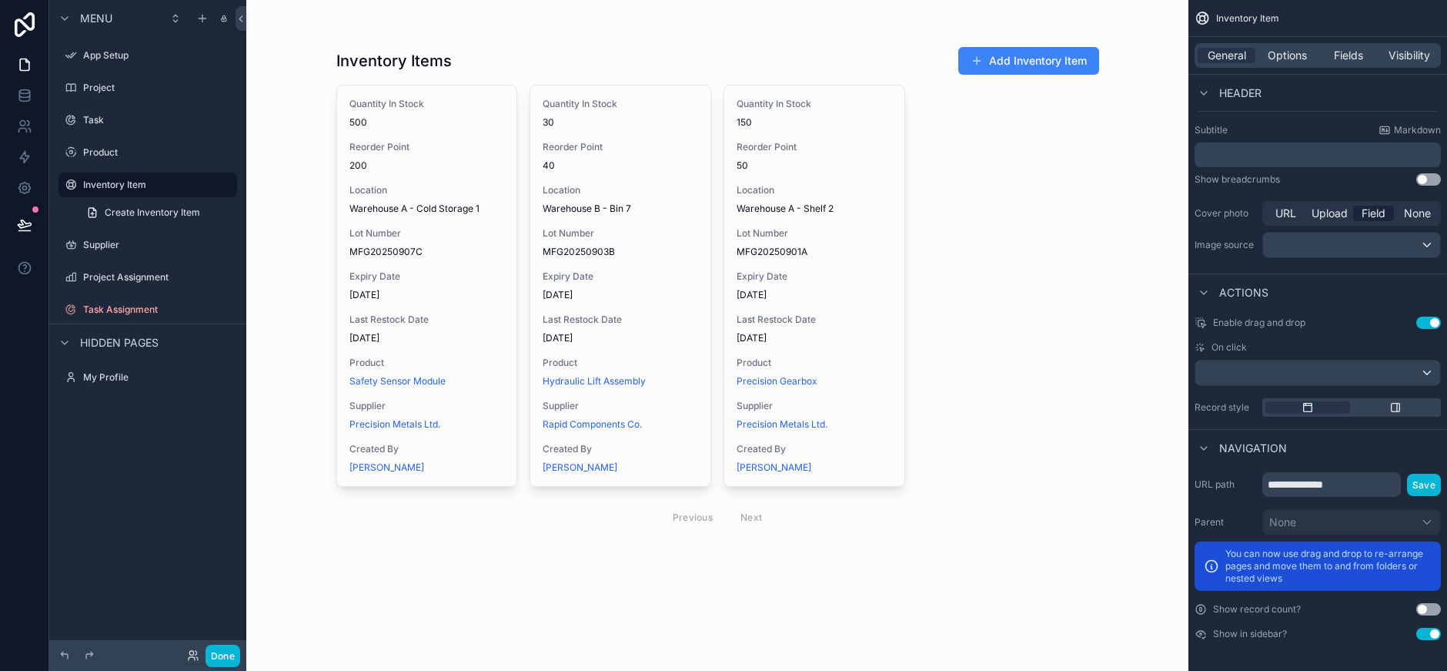
click at [1367, 437] on div "Navigation" at bounding box center [1318, 447] width 259 height 37
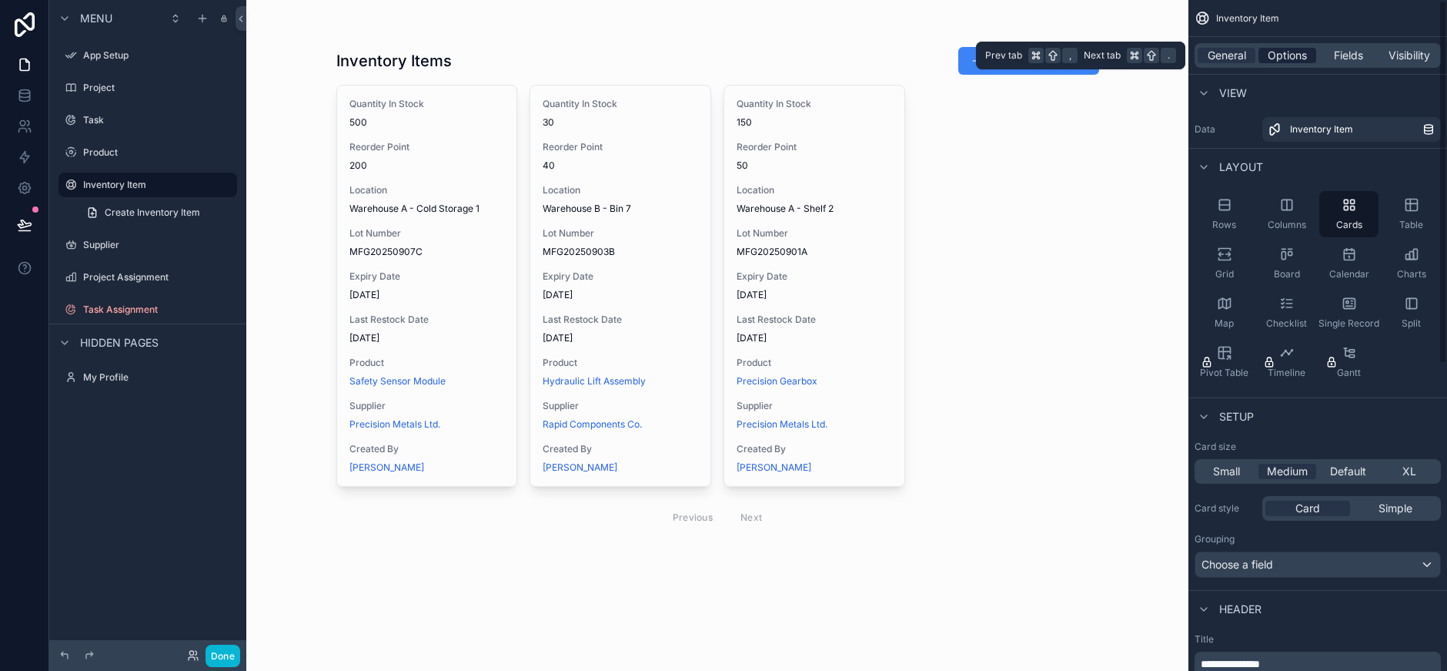
click at [1297, 57] on span "Options" at bounding box center [1287, 55] width 39 height 15
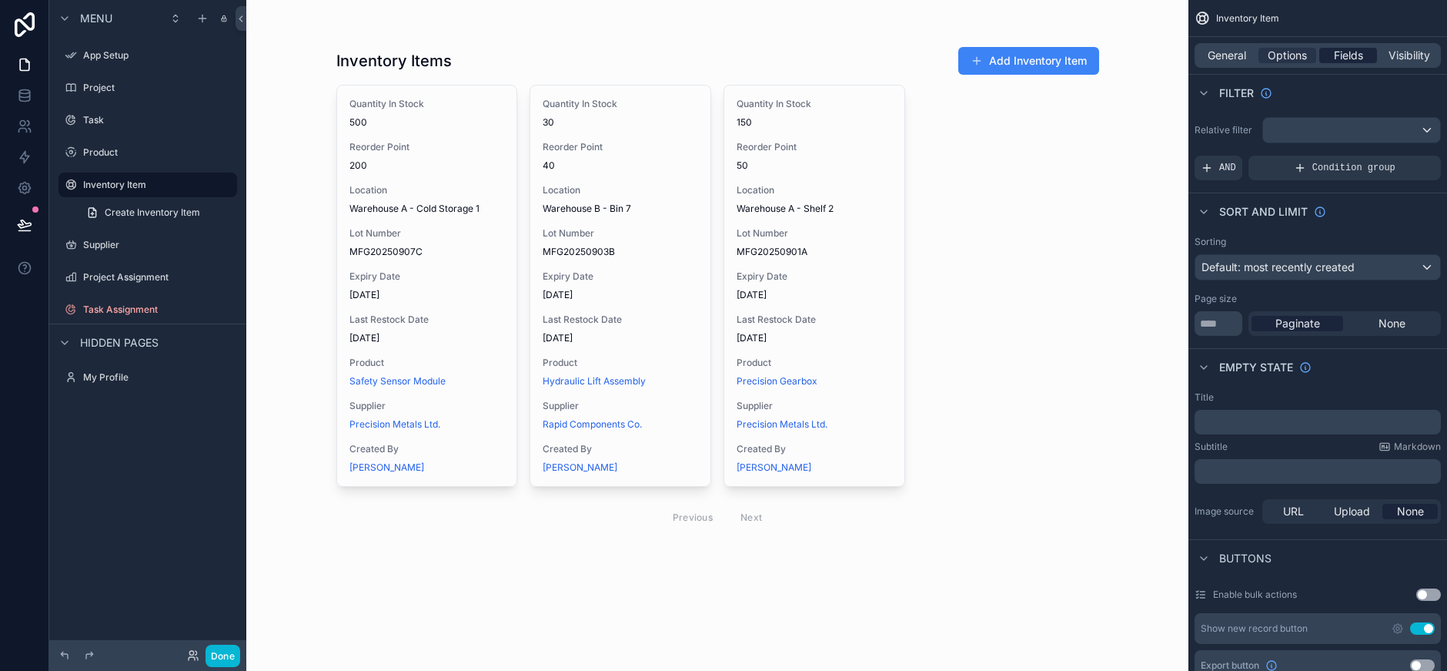
click at [1351, 54] on span "Fields" at bounding box center [1348, 55] width 29 height 15
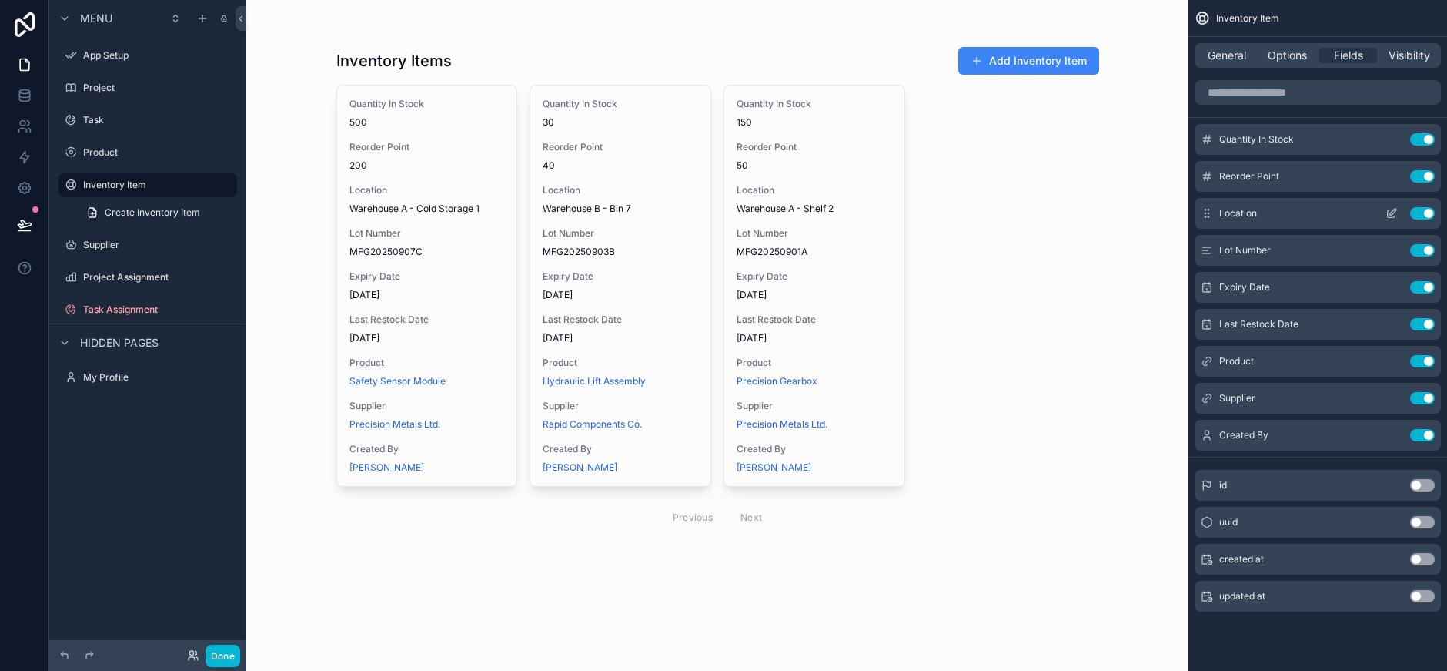
click at [1416, 219] on button "Use setting" at bounding box center [1422, 213] width 25 height 12
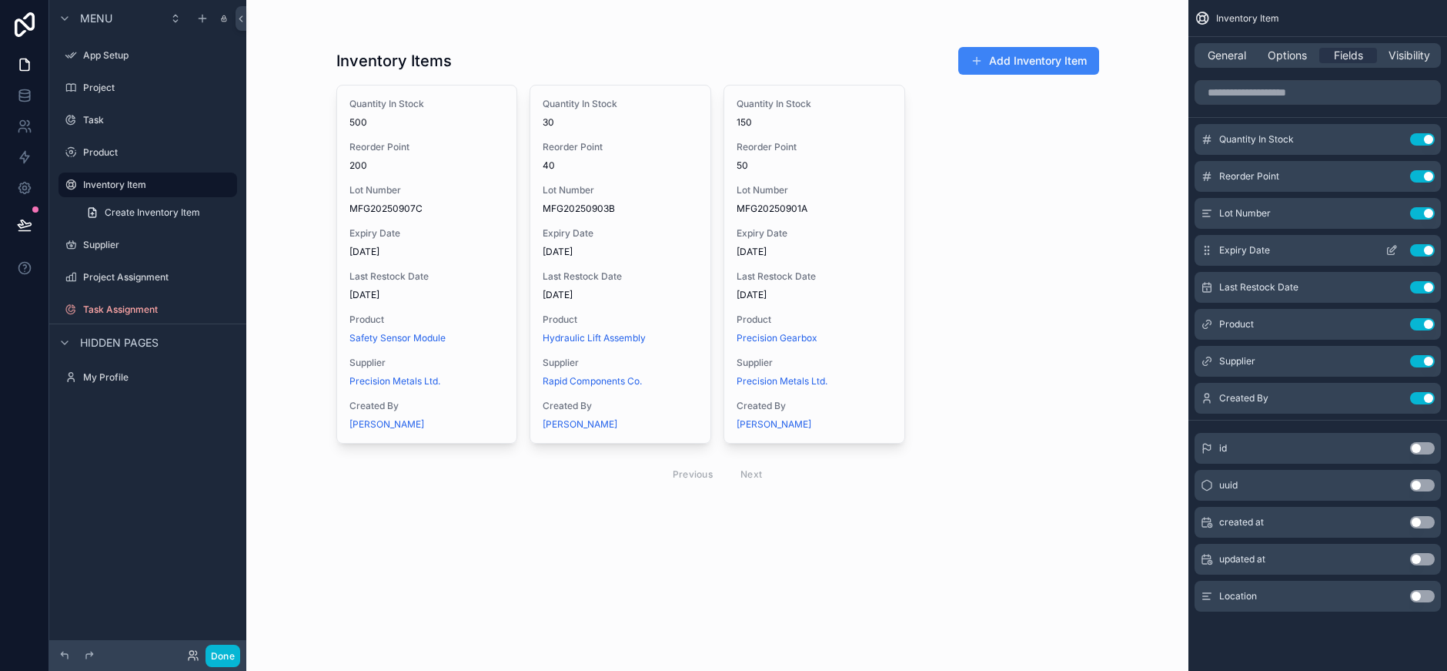
click at [1415, 219] on button "Use setting" at bounding box center [1422, 213] width 25 height 12
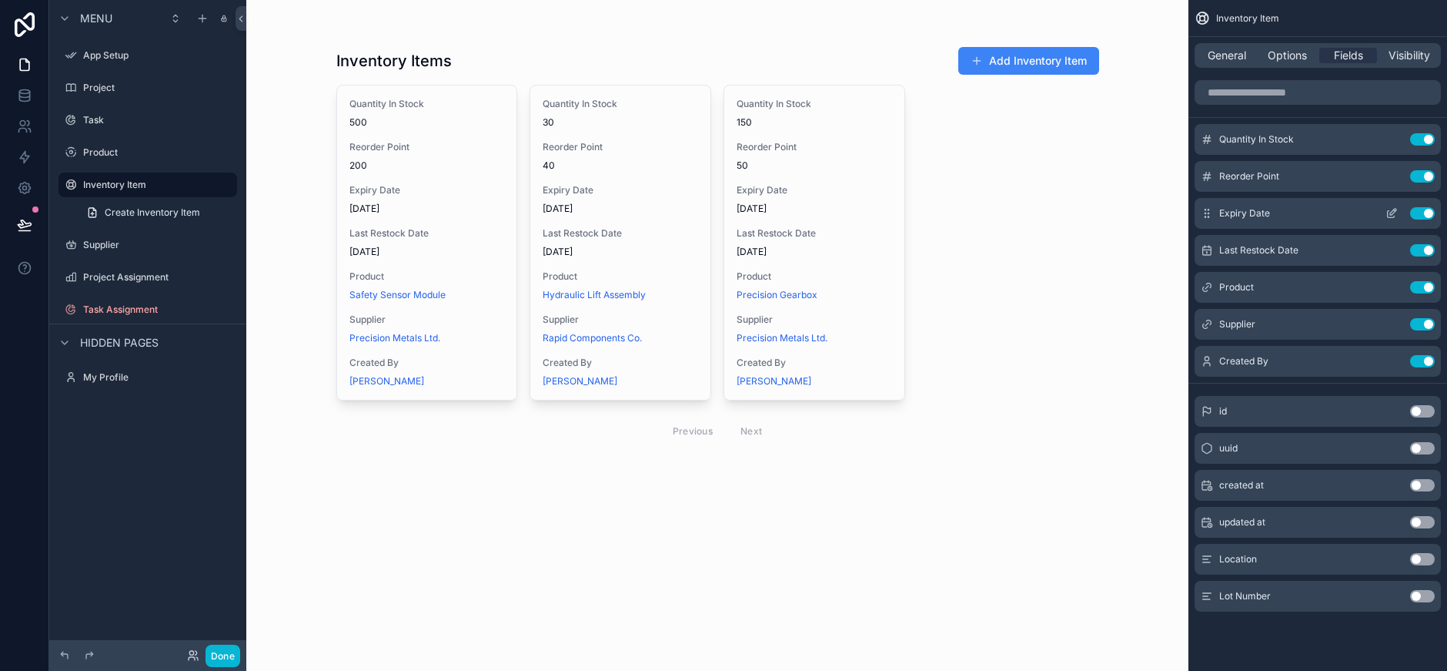
click at [1415, 219] on button "Use setting" at bounding box center [1422, 213] width 25 height 12
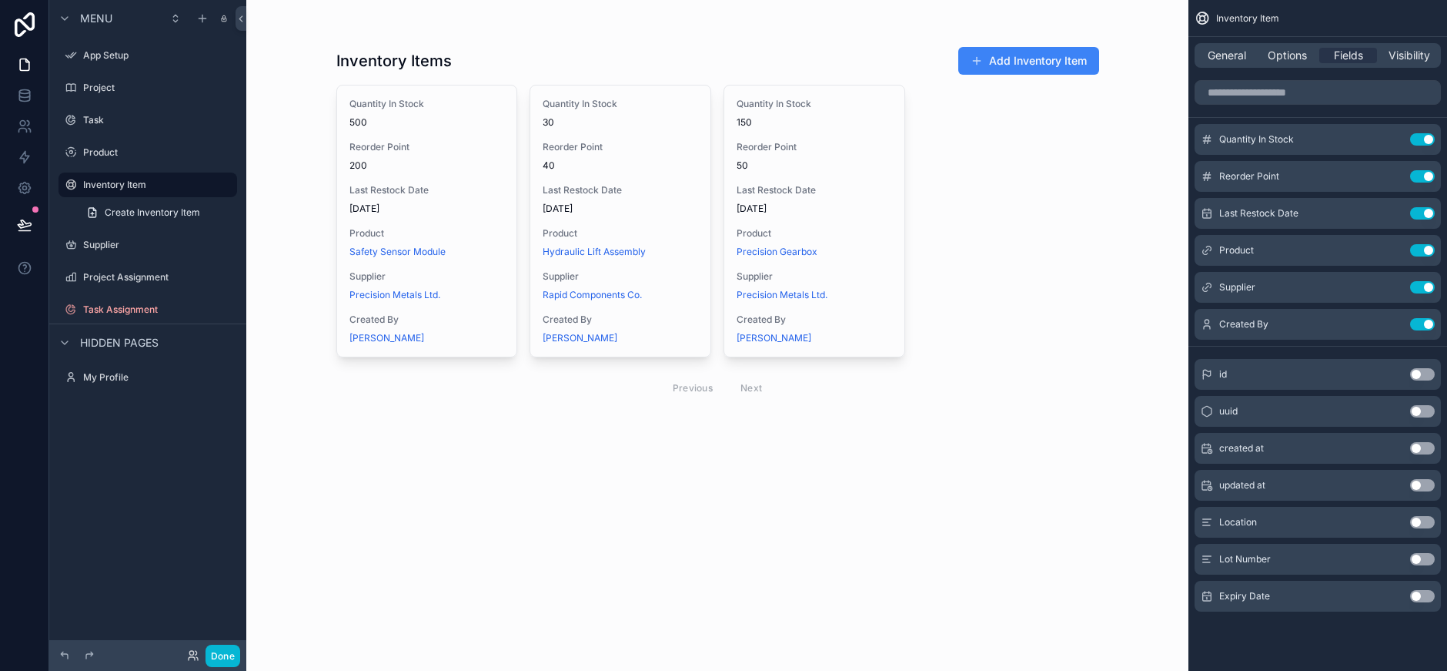
click at [1415, 219] on button "Use setting" at bounding box center [1422, 213] width 25 height 12
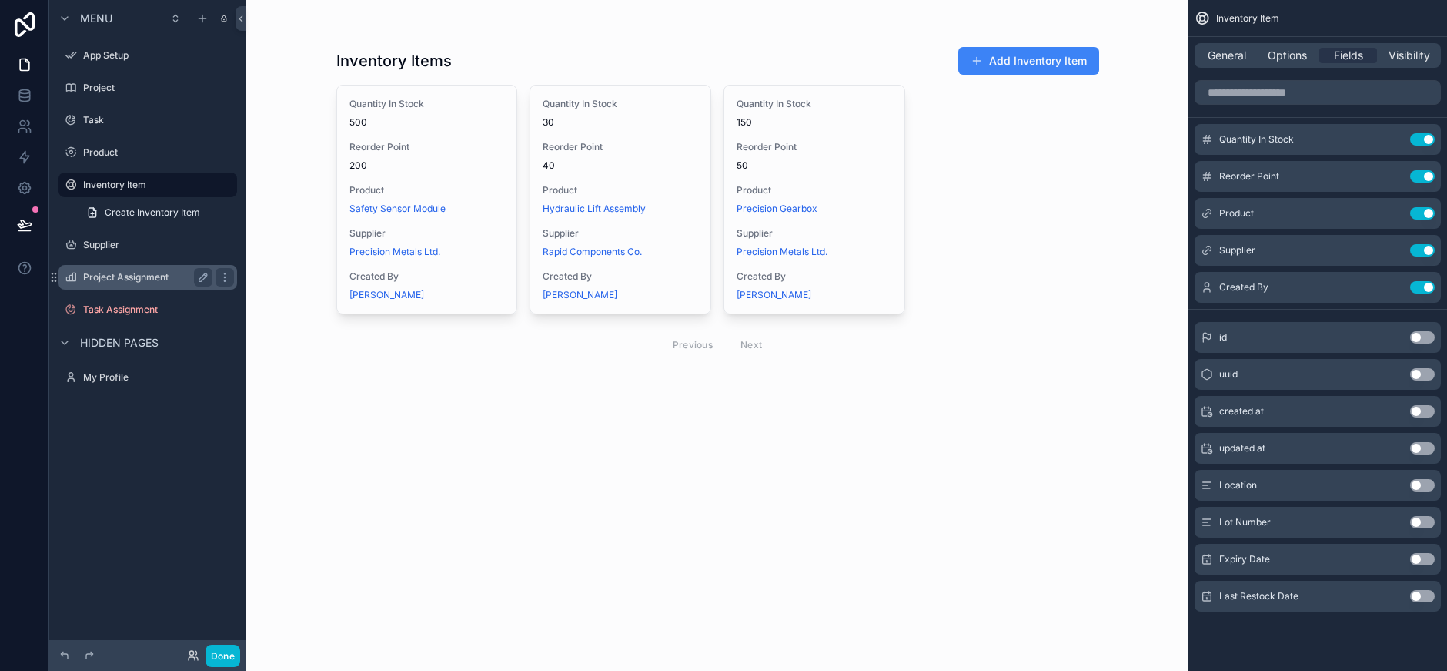
click at [104, 269] on div "Project Assignment" at bounding box center [147, 277] width 129 height 18
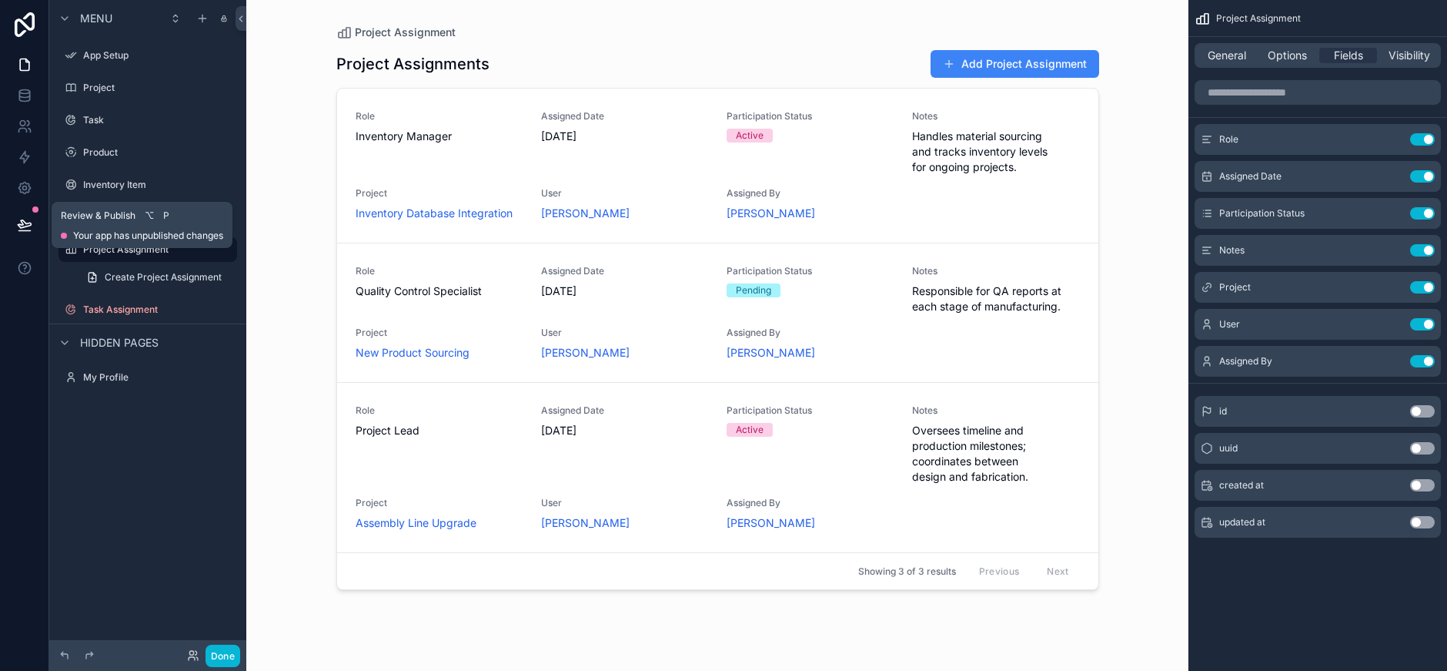
click at [25, 222] on icon at bounding box center [24, 224] width 15 height 15
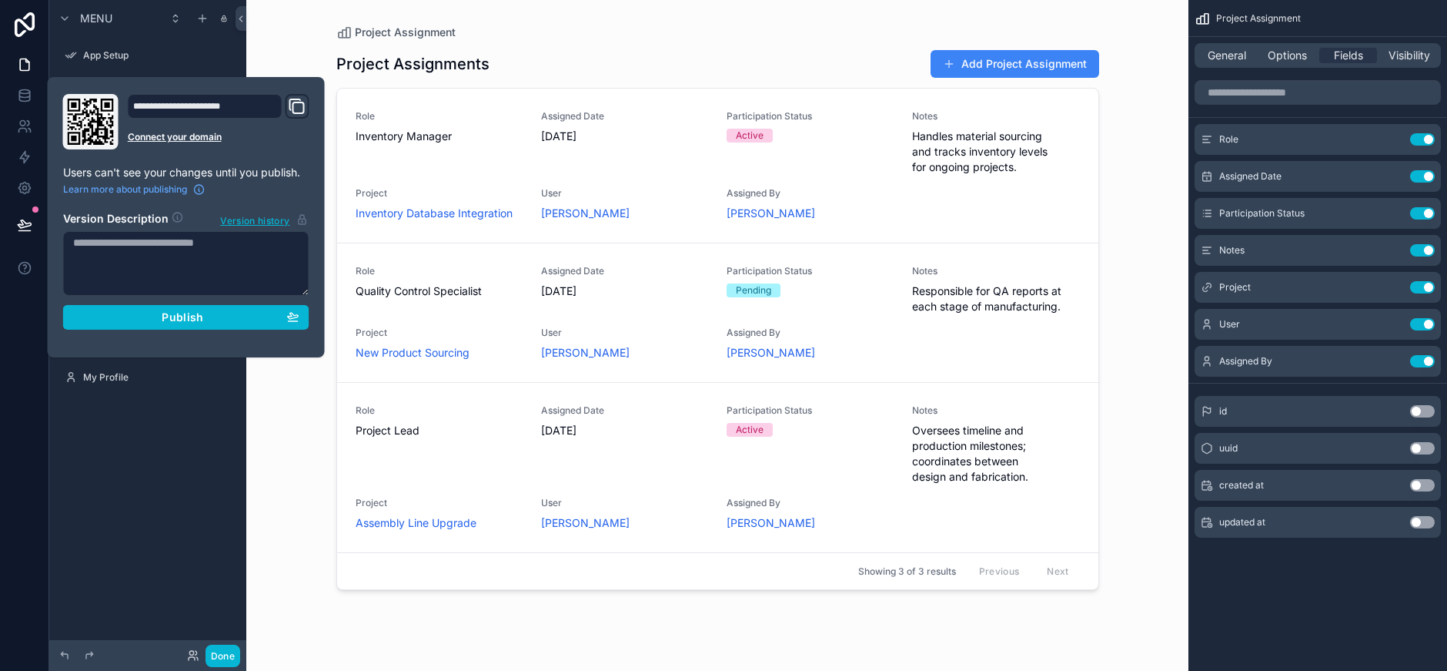
click at [303, 21] on div "Project Assignment Project Assignments Add Project Assignment Role Inventory Ma…" at bounding box center [717, 335] width 942 height 671
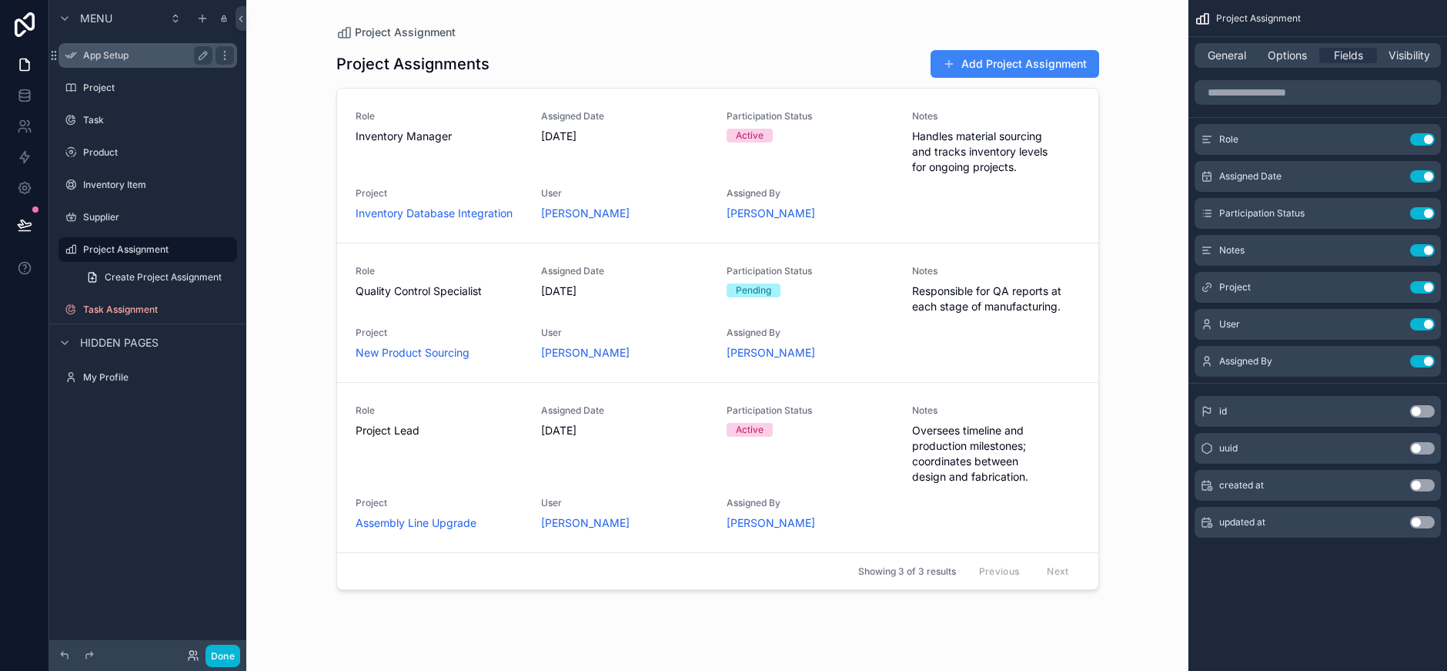
click at [95, 43] on div "App Setup" at bounding box center [148, 55] width 172 height 25
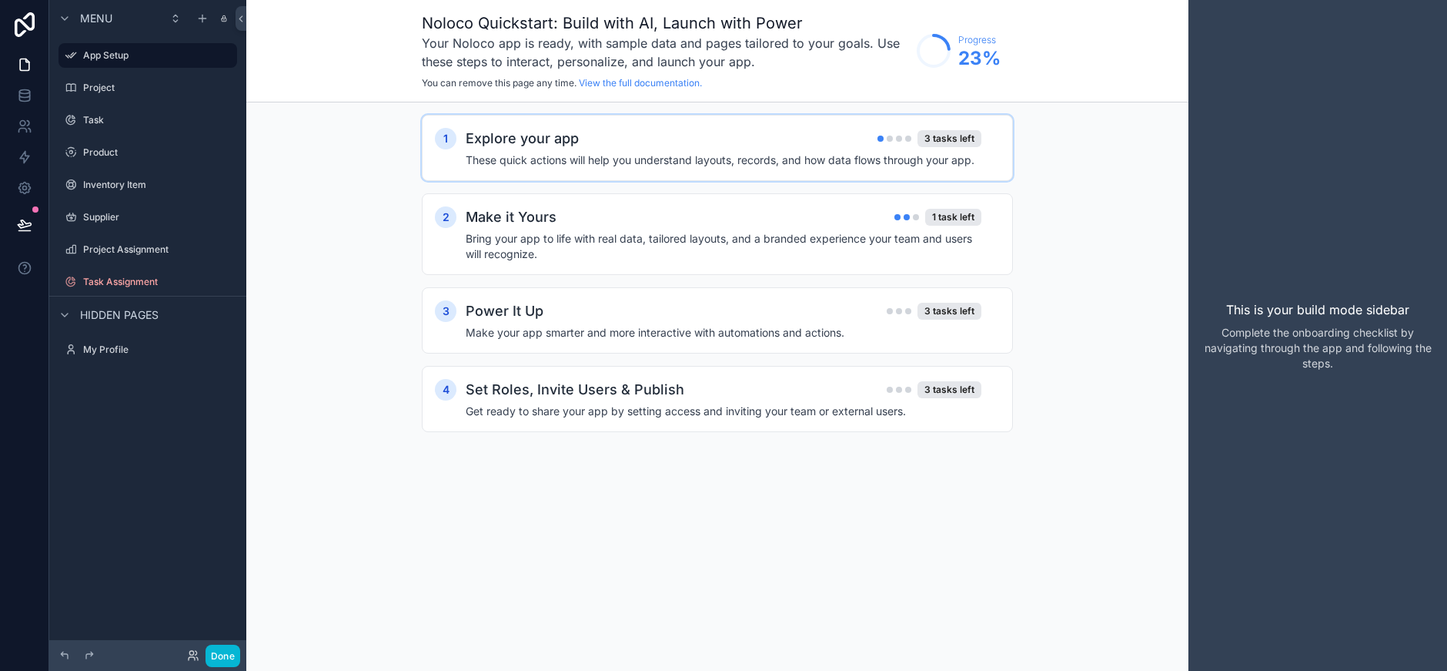
click at [654, 162] on h4 "These quick actions will help you understand layouts, records, and how data flo…" at bounding box center [724, 159] width 516 height 15
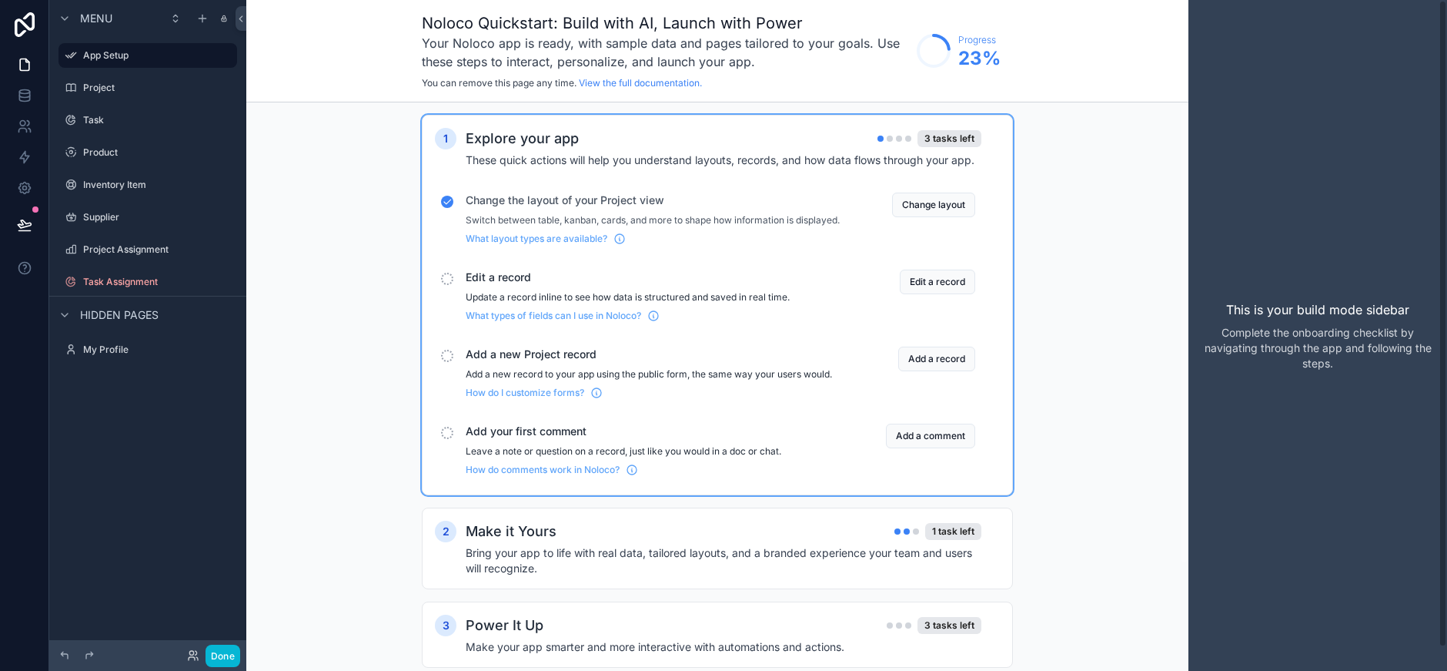
click at [1386, 342] on p "Complete the onboarding checklist by navigating through the app and following t…" at bounding box center [1318, 348] width 234 height 46
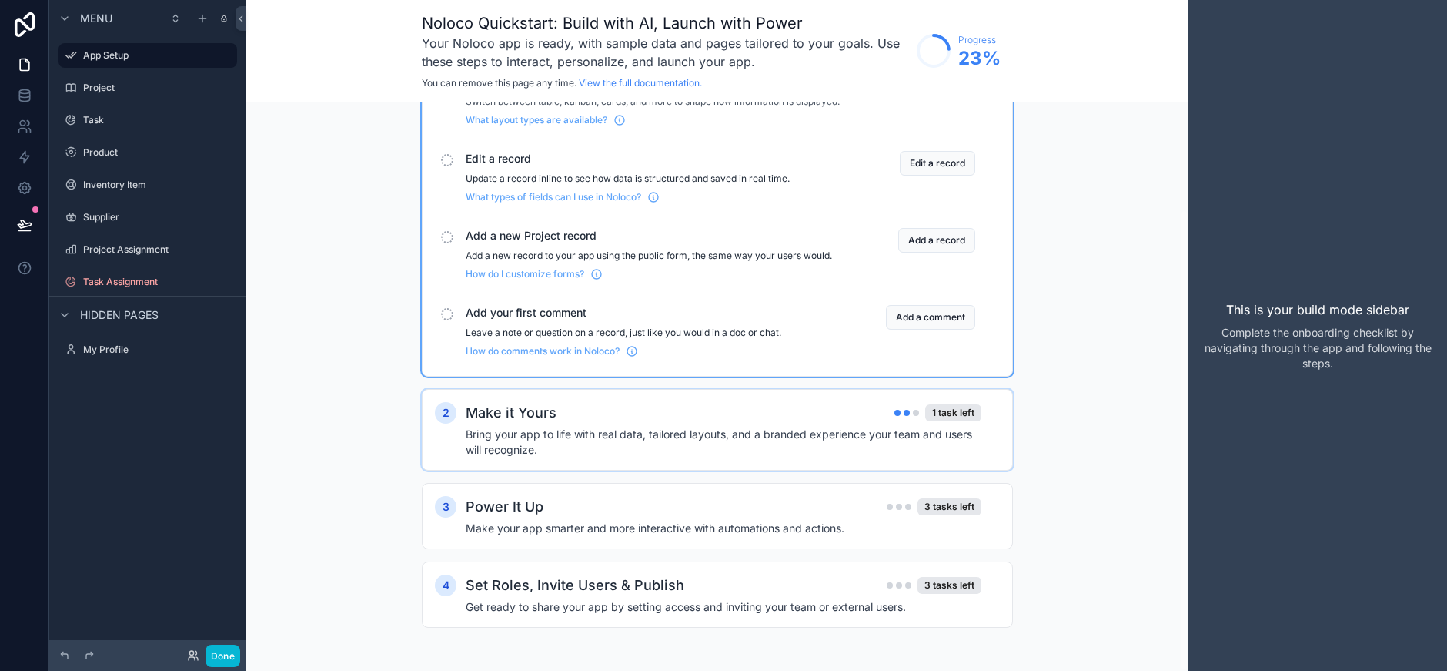
click at [641, 423] on div "Make it Yours 1 task left" at bounding box center [724, 413] width 516 height 22
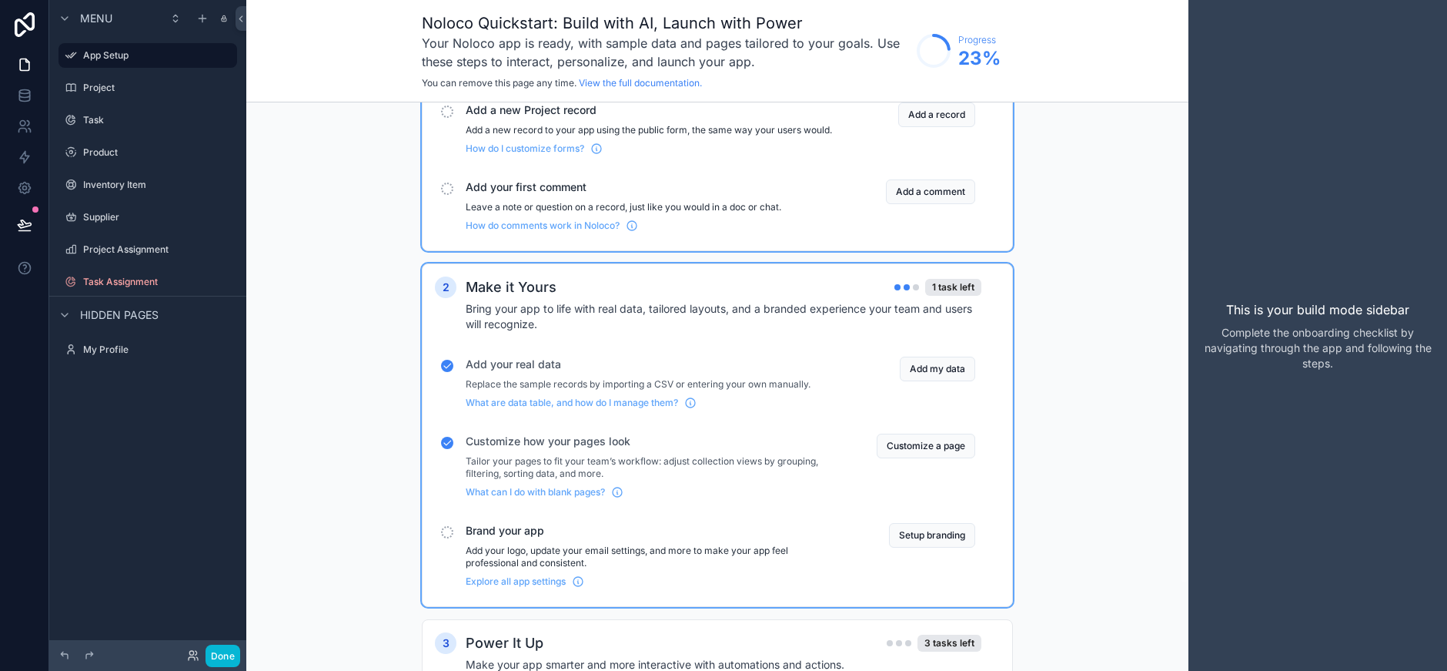
scroll to position [246, 0]
click at [917, 379] on button "Add my data" at bounding box center [937, 366] width 75 height 25
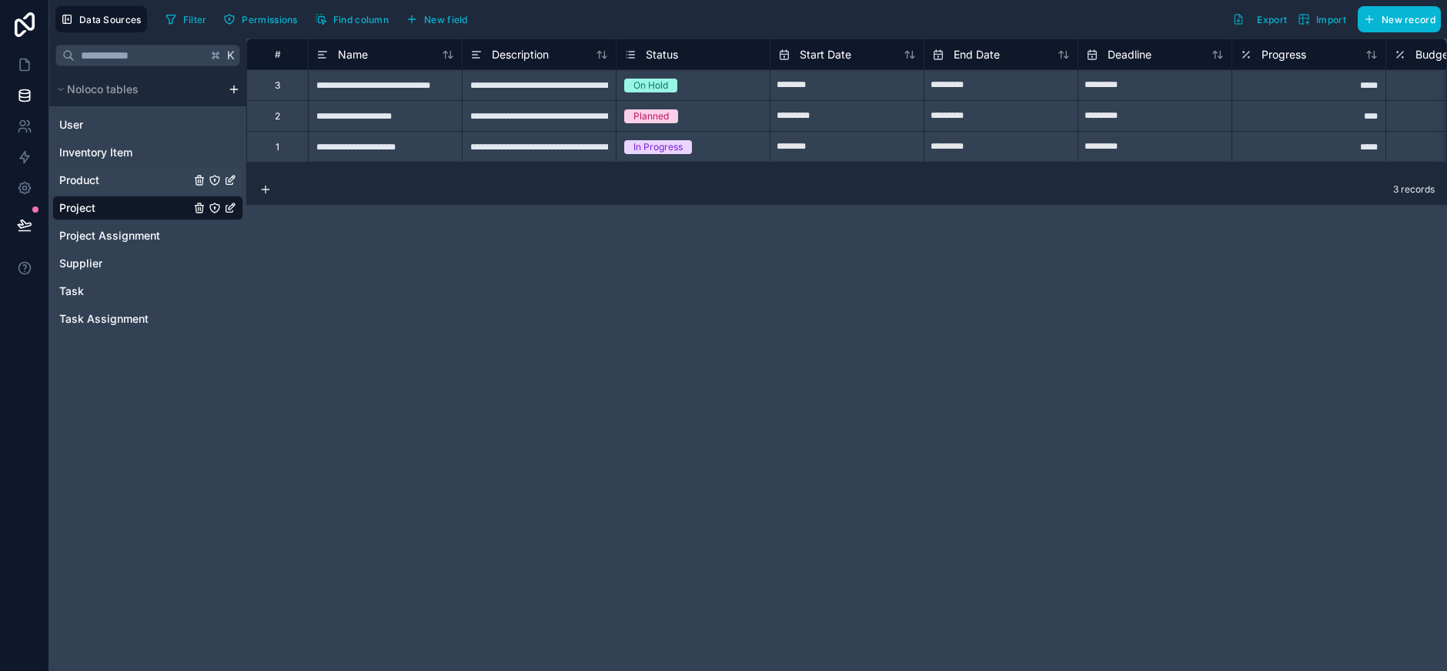
click at [134, 185] on link "Product" at bounding box center [124, 179] width 131 height 15
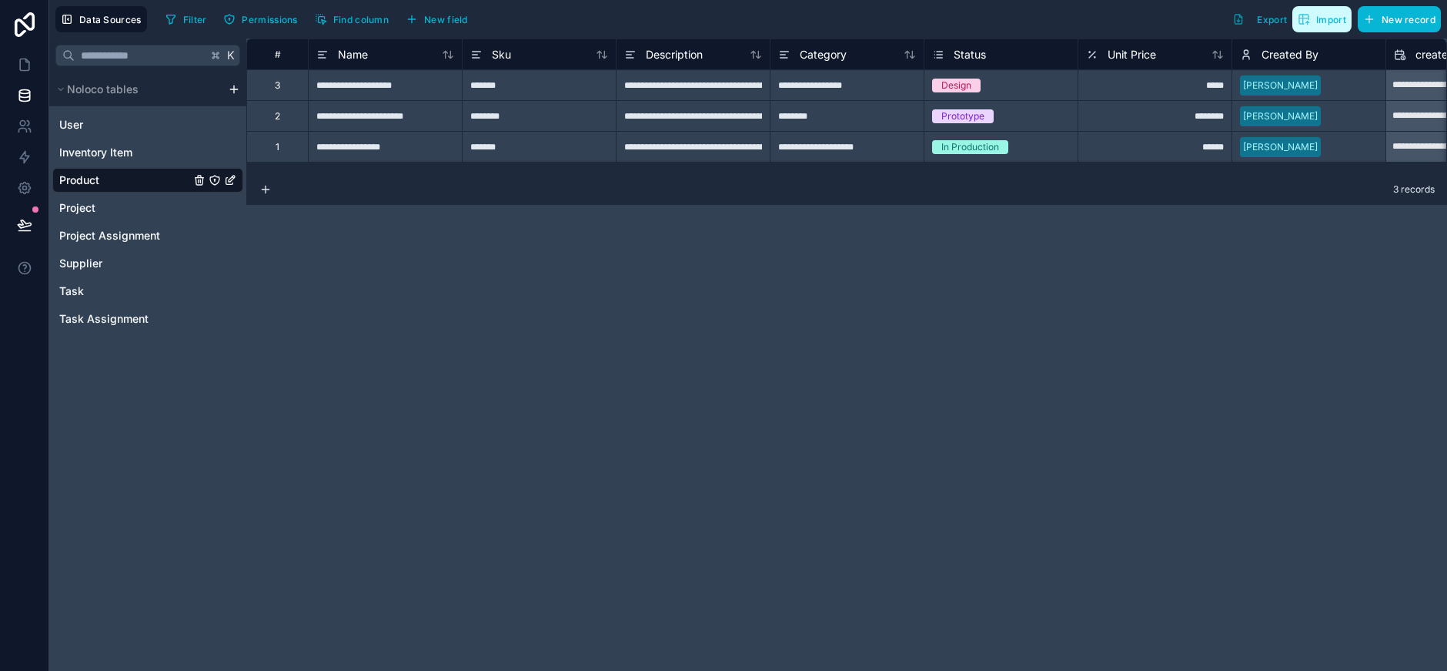
click at [1330, 23] on span "Import" at bounding box center [1332, 20] width 30 height 12
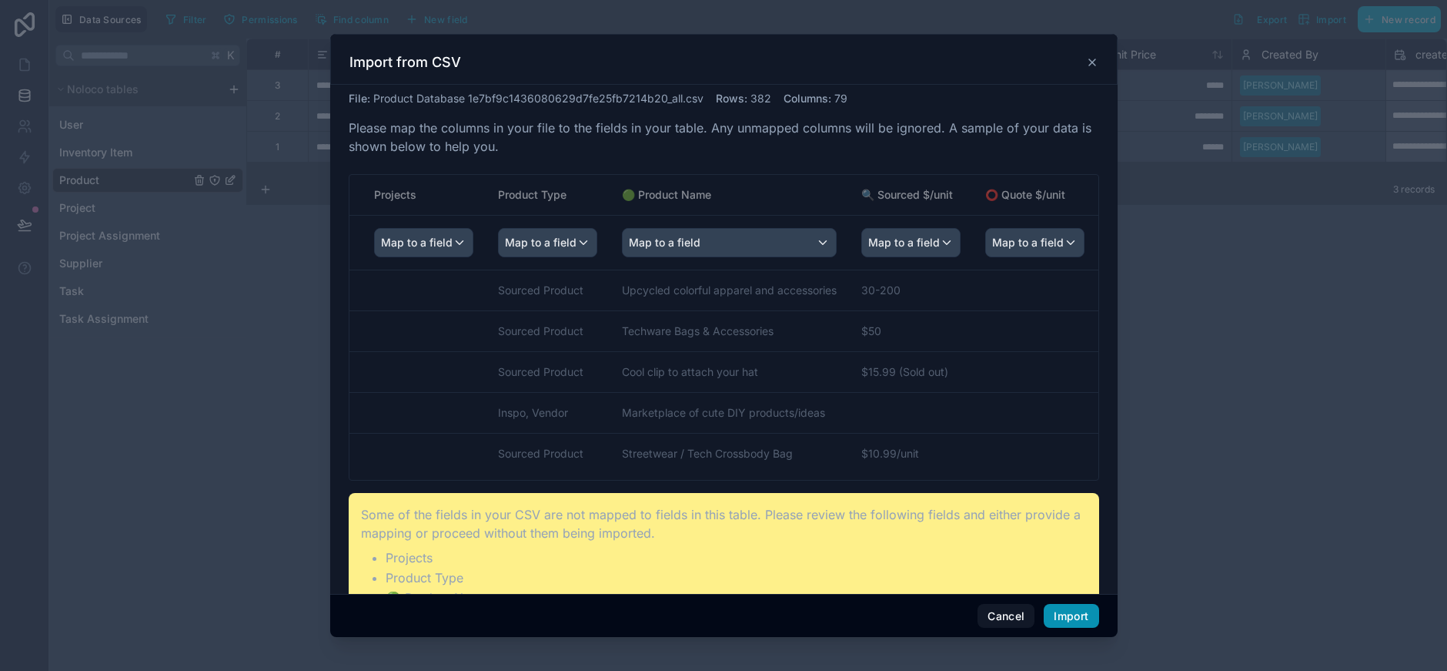
click at [1058, 624] on button "Import" at bounding box center [1071, 616] width 55 height 25
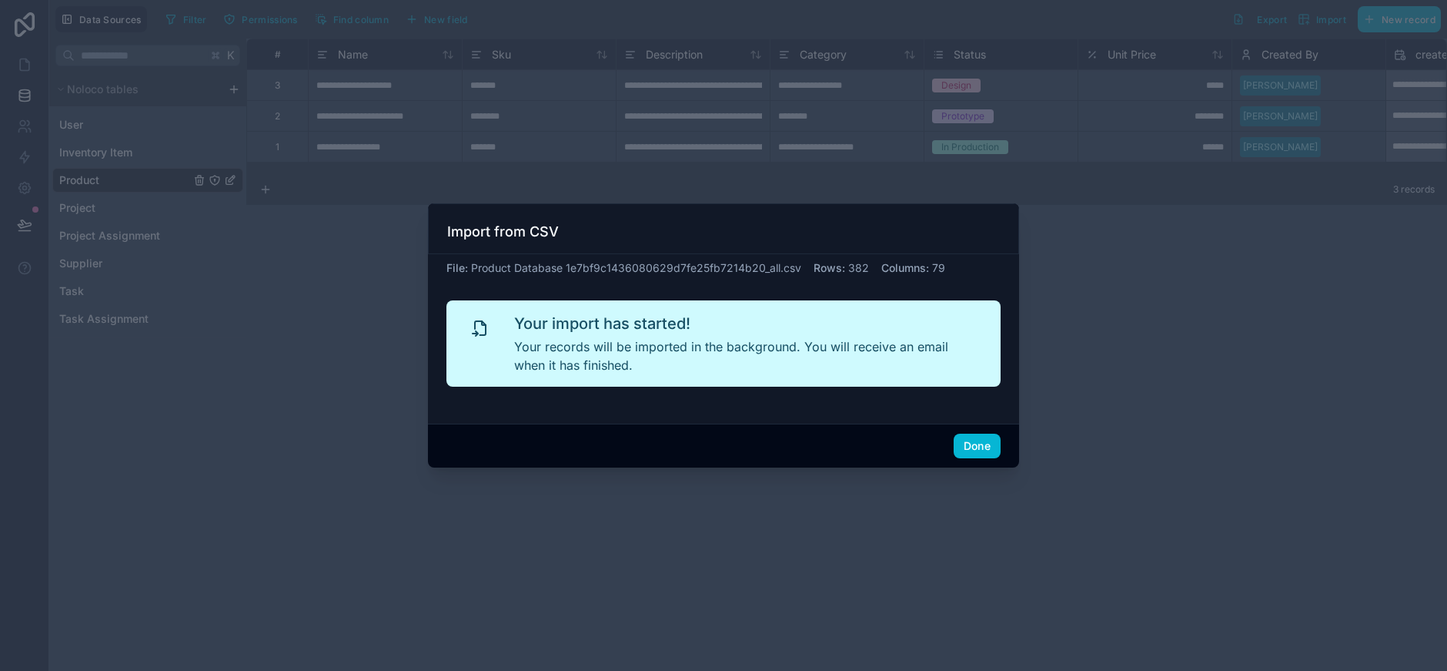
click at [981, 460] on div "Done" at bounding box center [723, 445] width 591 height 44
click at [979, 453] on button "Done" at bounding box center [977, 445] width 47 height 25
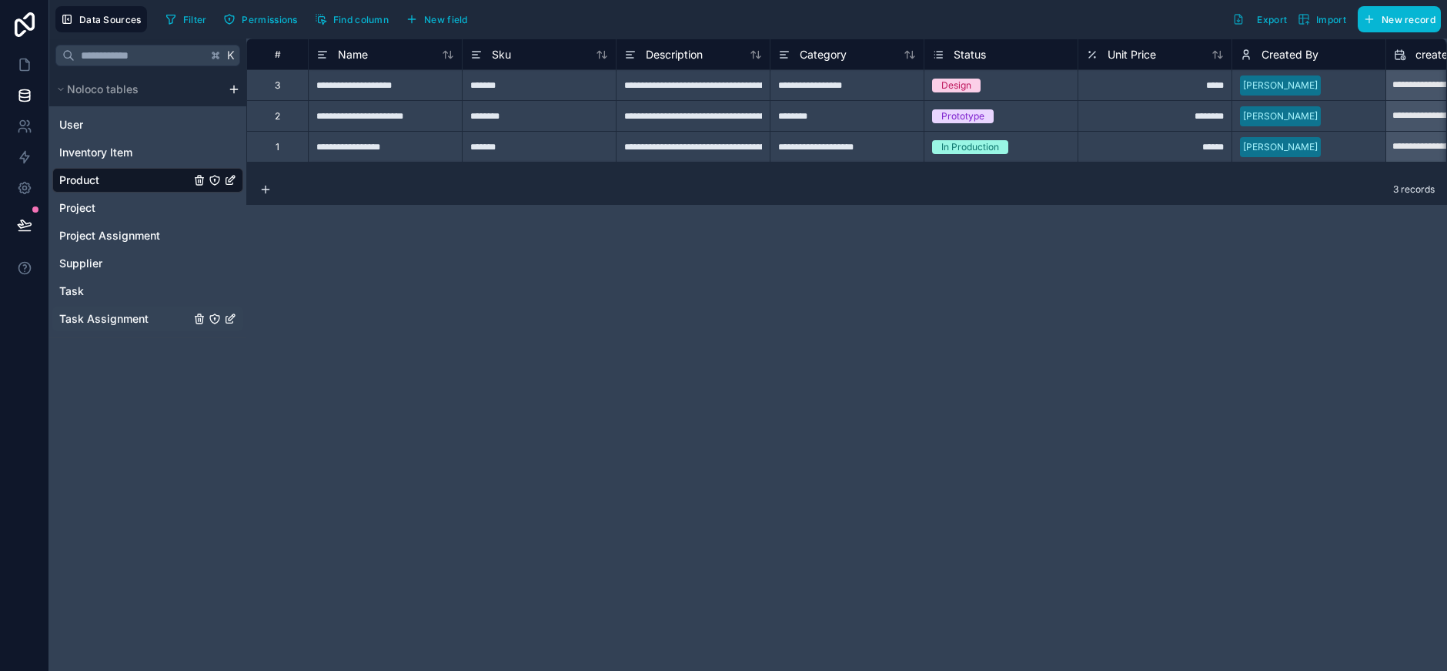
click at [96, 316] on span "Task Assignment" at bounding box center [103, 318] width 89 height 15
